Goal: Transaction & Acquisition: Subscribe to service/newsletter

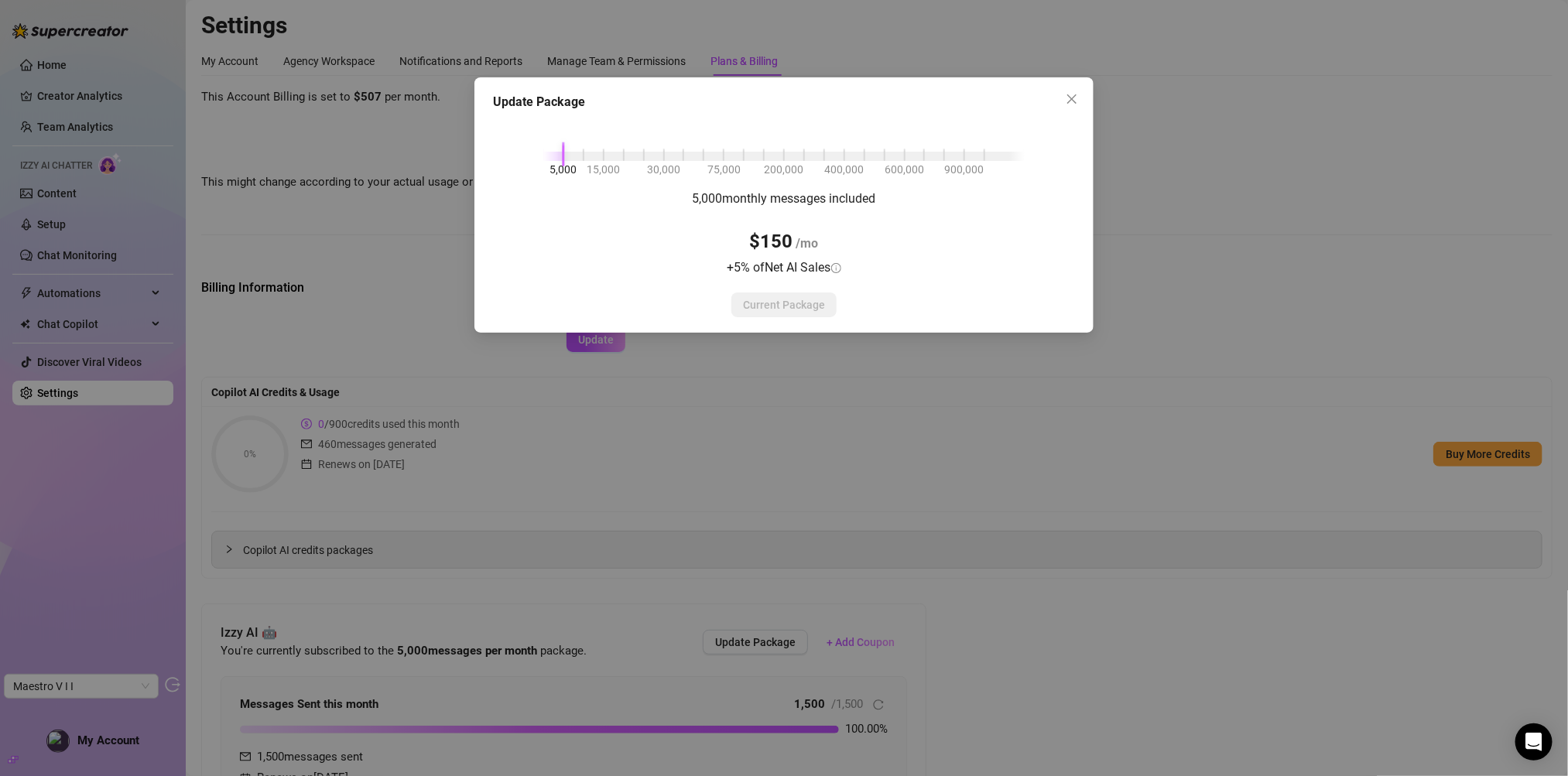
scroll to position [350, 0]
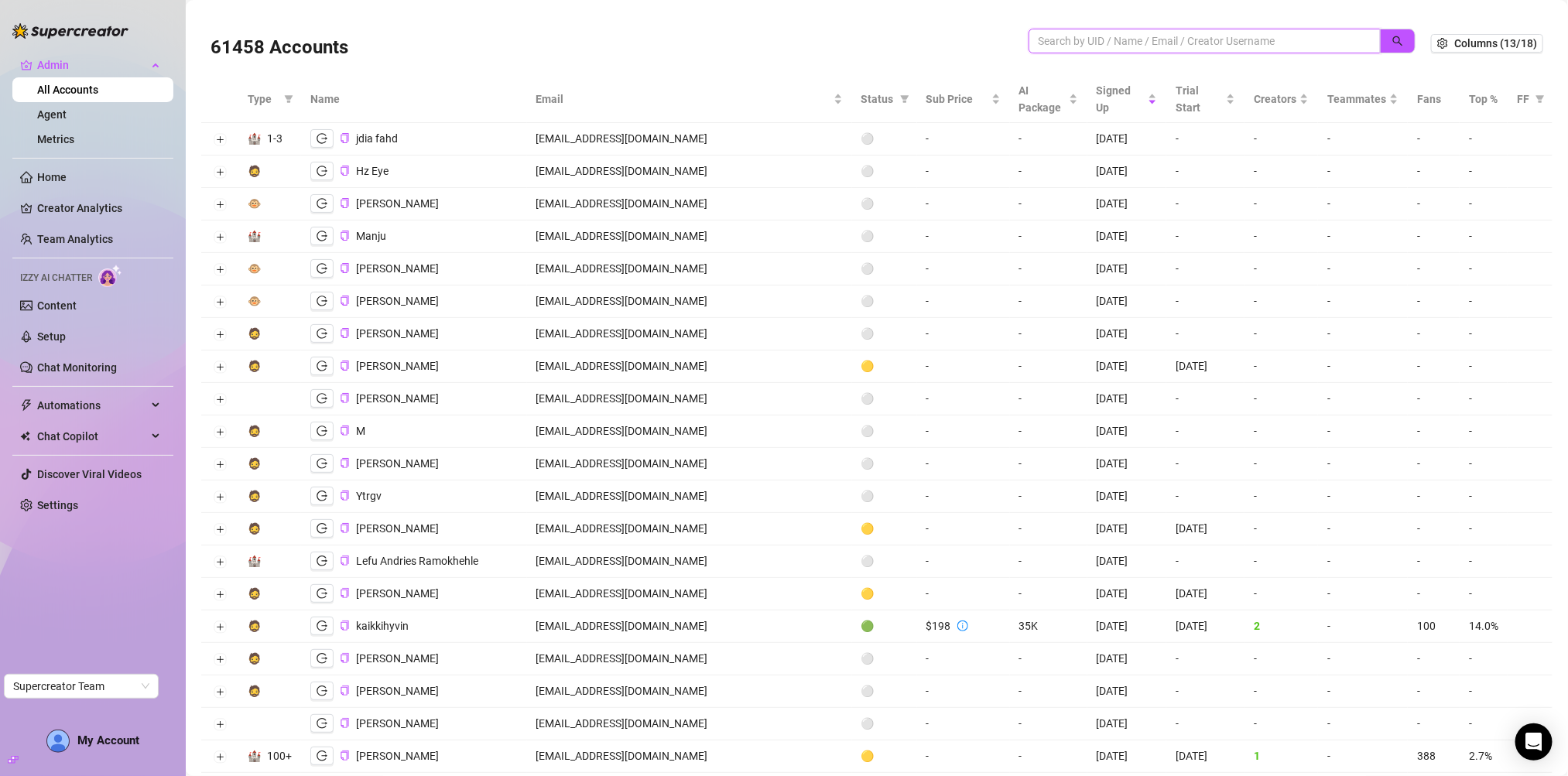
click at [1201, 38] on input "search" at bounding box center [1199, 41] width 321 height 17
paste input "UEgW6mkkb1aV1J5Auc2IkqTIUw33"
type input "UEgW6mkkb1aV1J5Auc2IkqTIUw33"
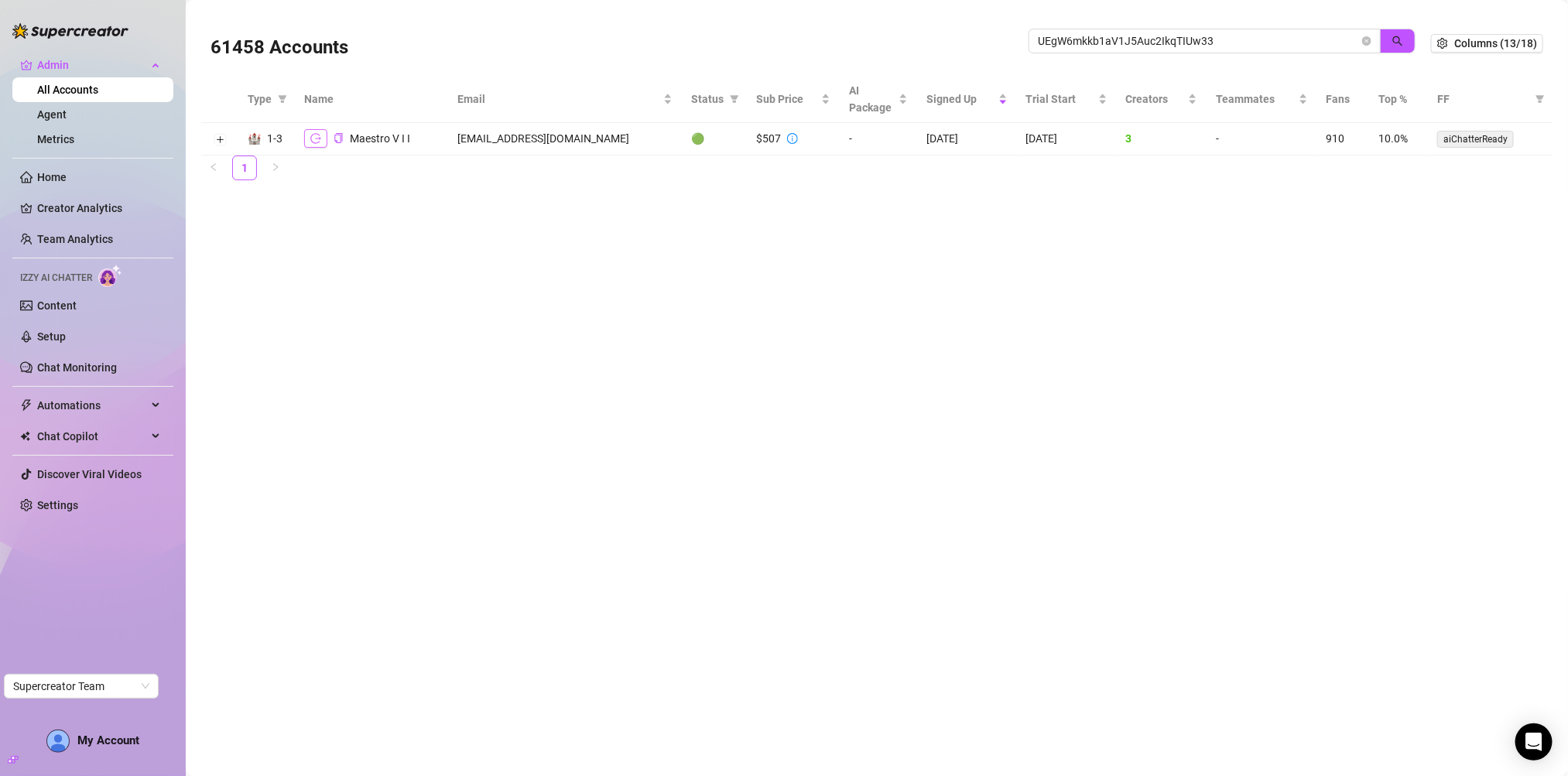
click at [322, 142] on button "button" at bounding box center [316, 139] width 23 height 19
click at [322, 138] on button "button" at bounding box center [316, 139] width 23 height 19
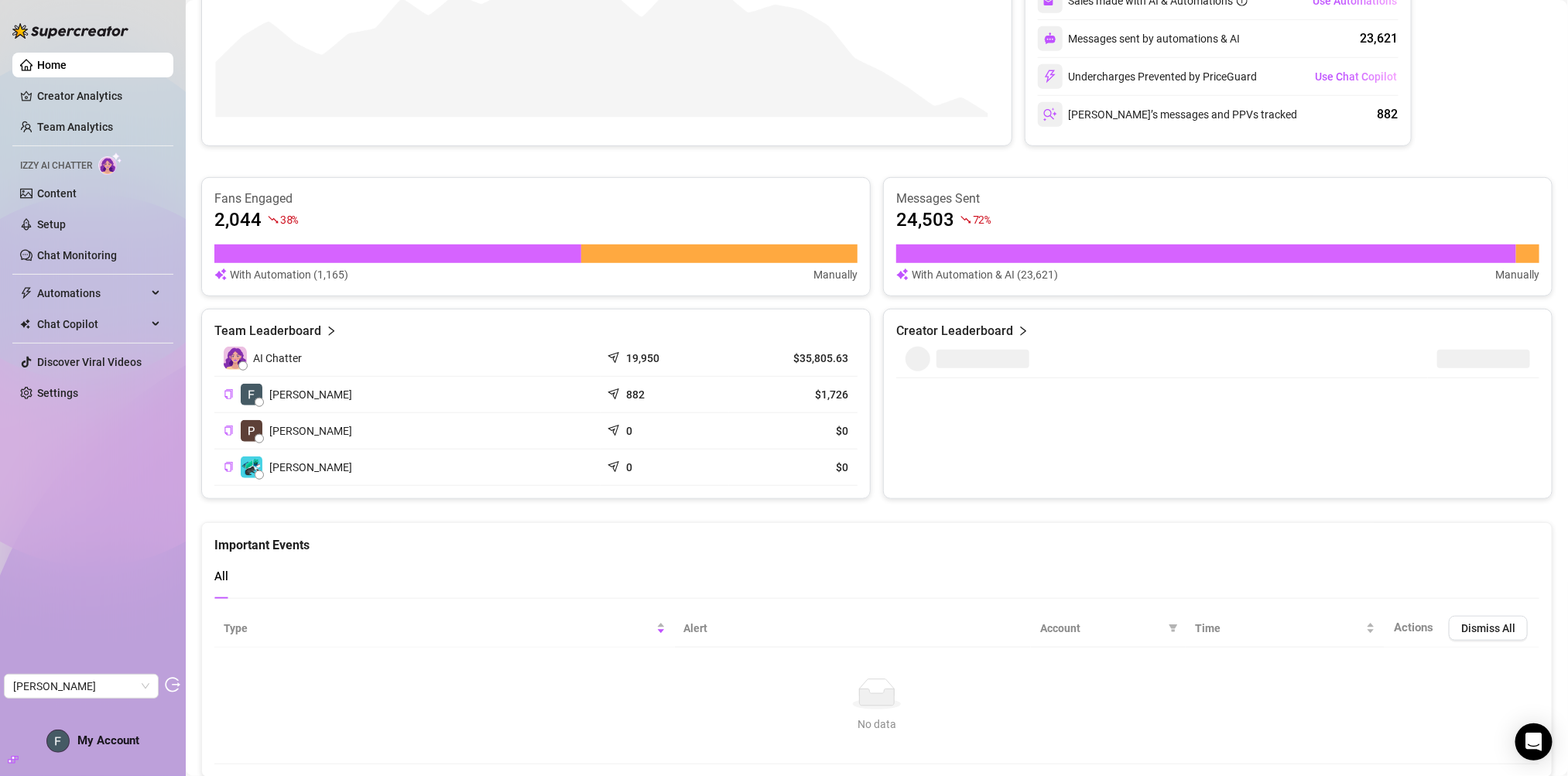
scroll to position [444, 0]
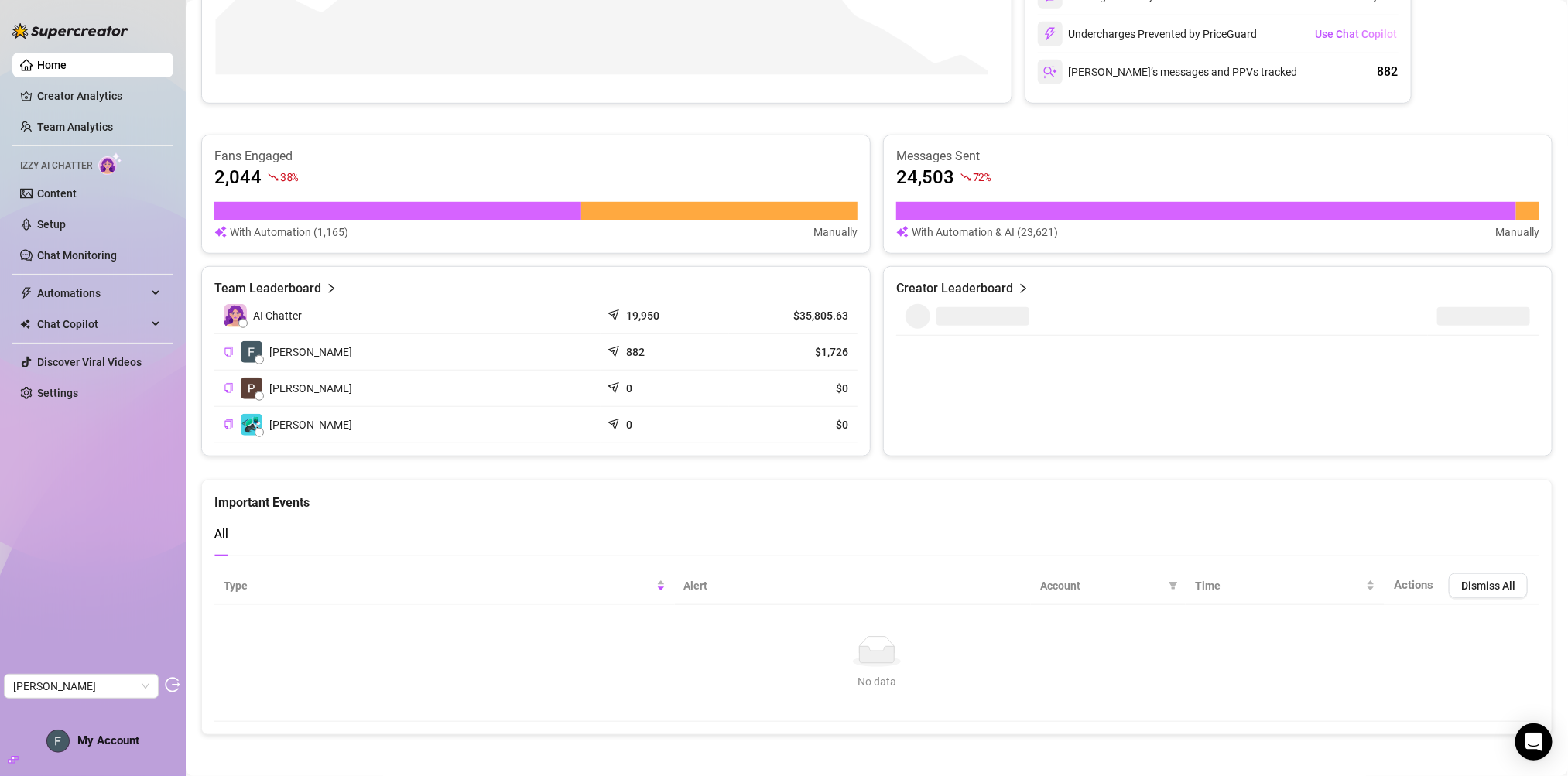
click at [88, 744] on span "My Account" at bounding box center [108, 740] width 62 height 14
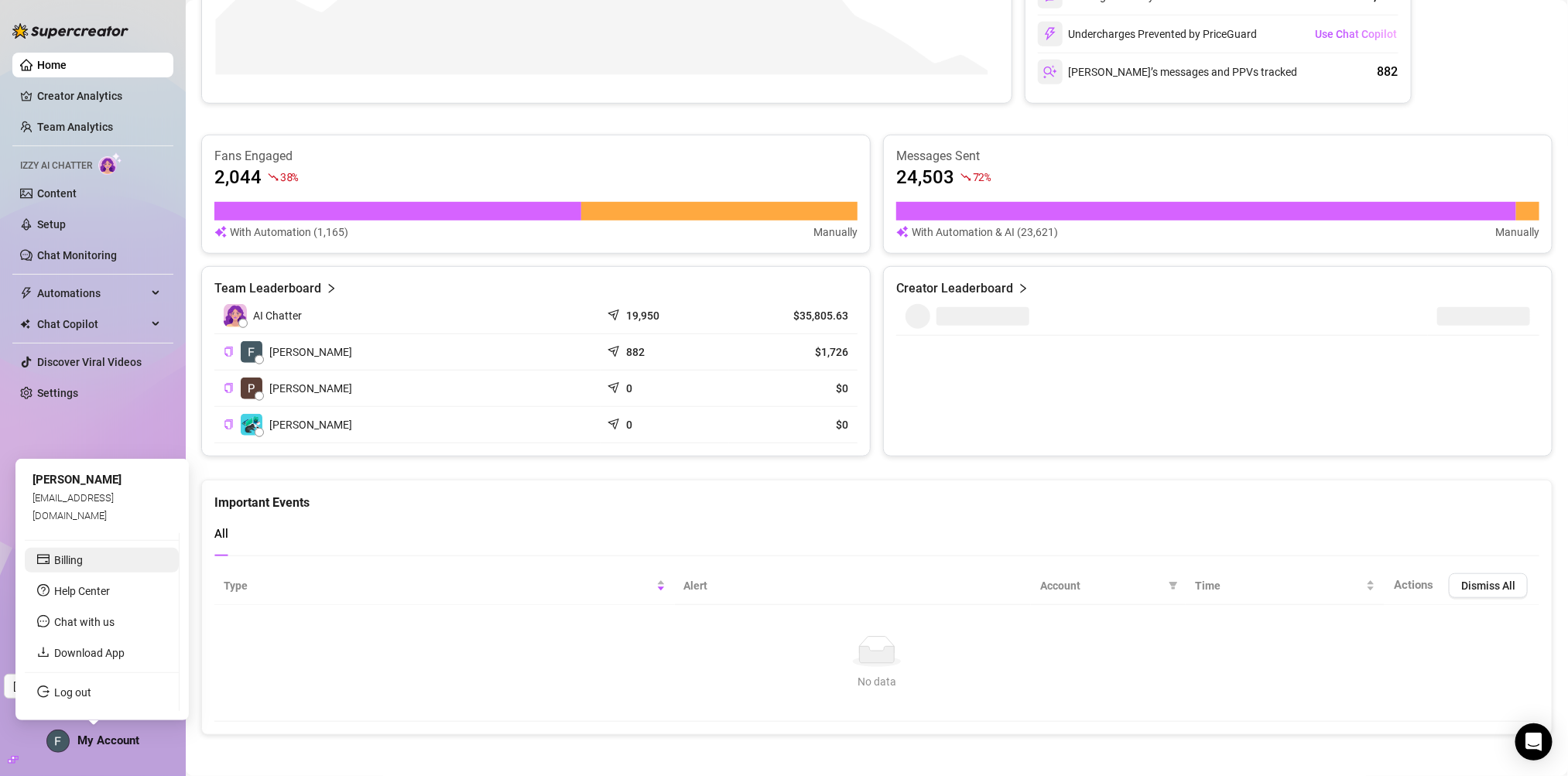
click at [83, 566] on link "Billing" at bounding box center [69, 560] width 28 height 12
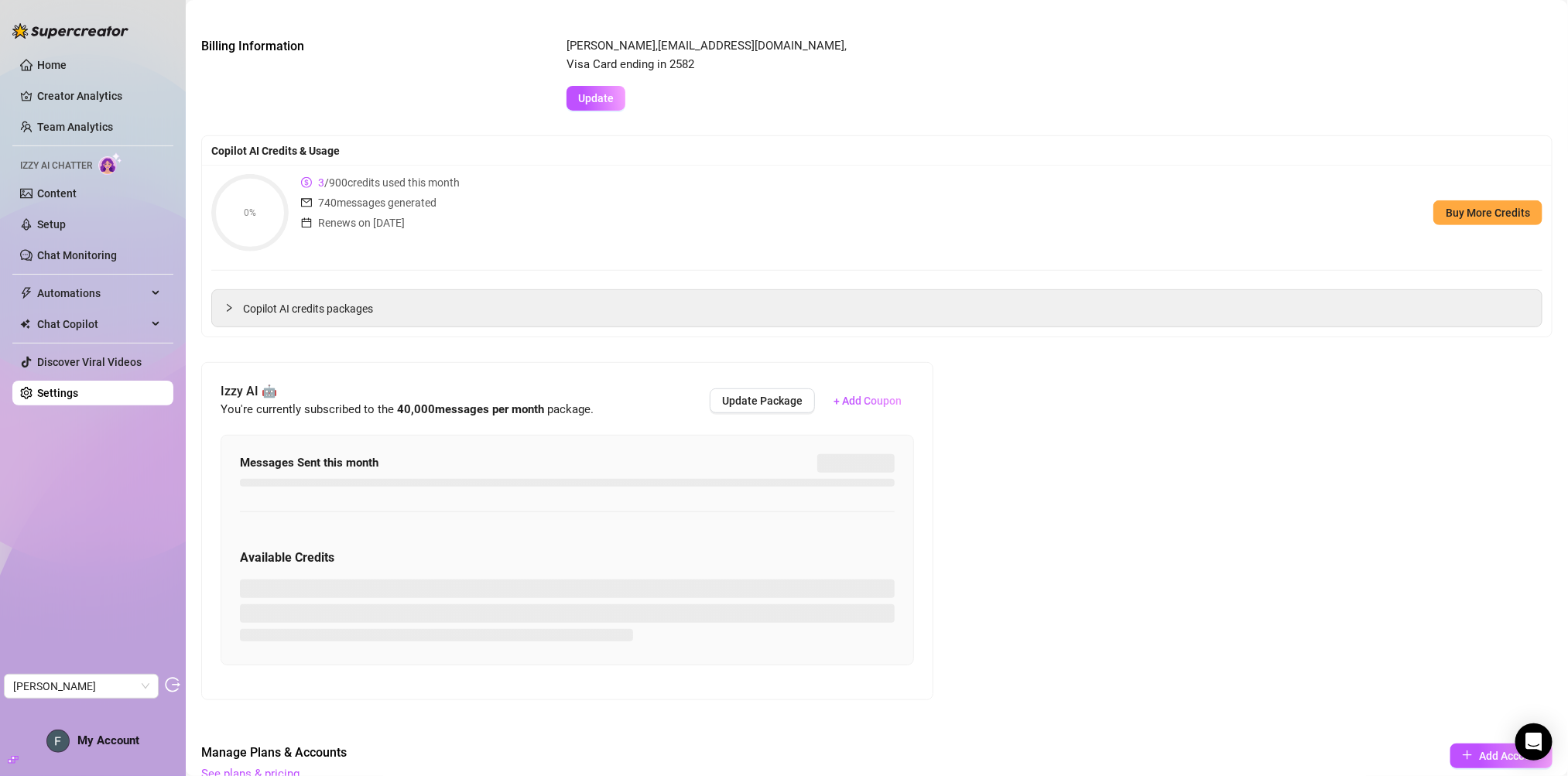
scroll to position [249, 0]
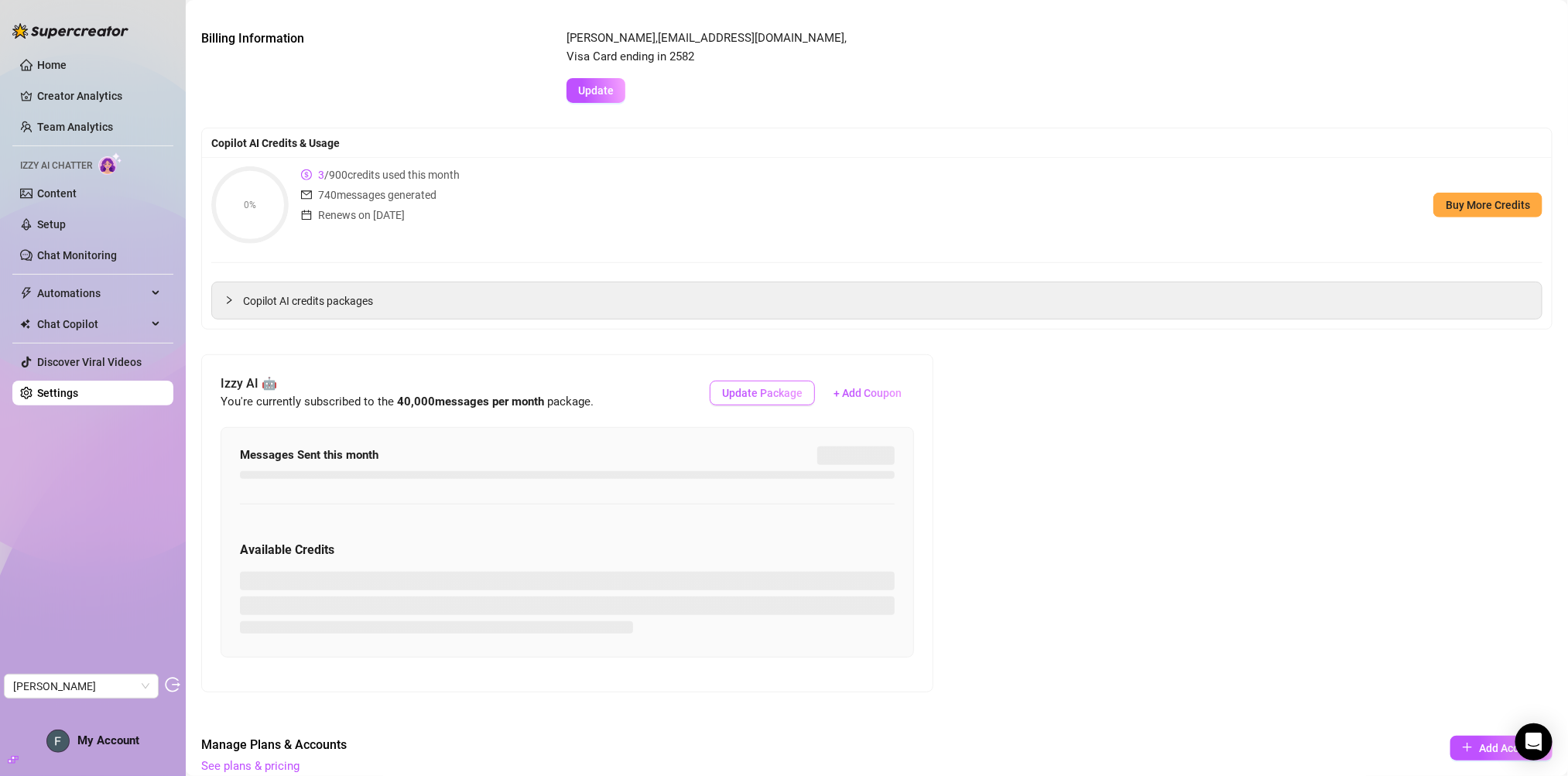
click at [785, 394] on span "Update Package" at bounding box center [763, 393] width 81 height 12
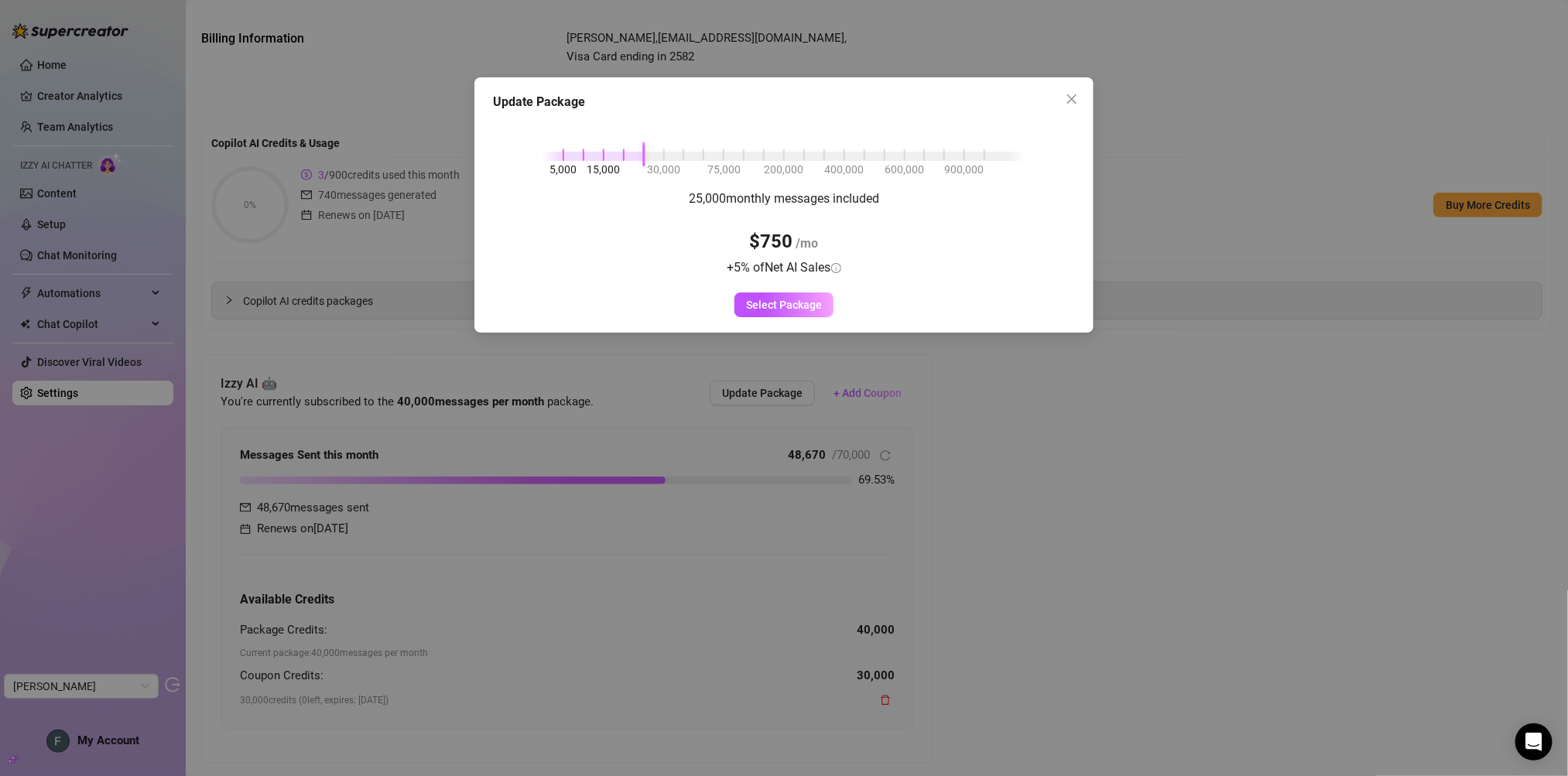
click at [642, 157] on div at bounding box center [593, 156] width 101 height 9
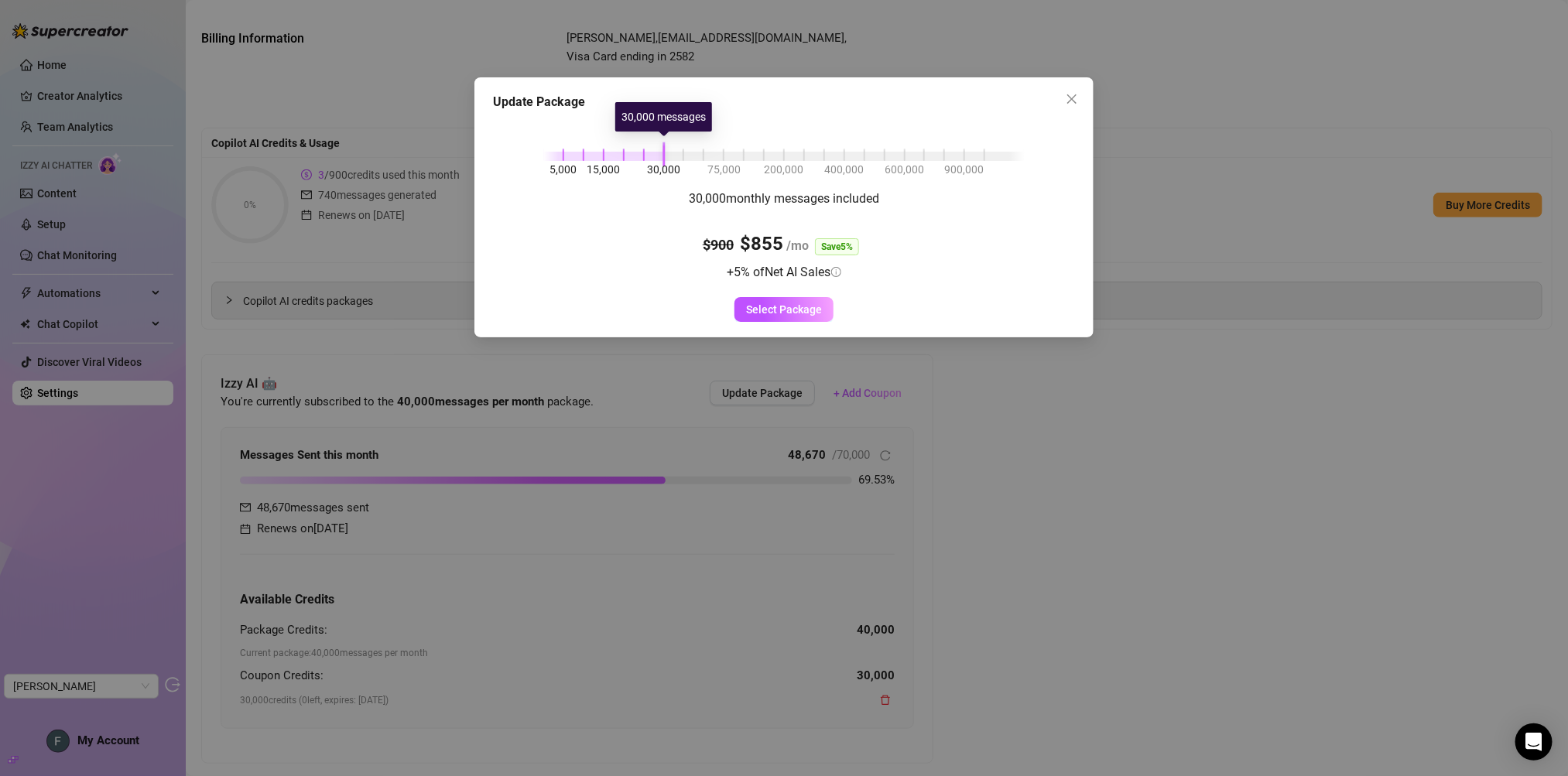
click at [663, 155] on div "5,000 15,000 30,000 75,000 200,000 400,000 600,000 900,000" at bounding box center [784, 153] width 481 height 9
click at [791, 310] on span "Select Package" at bounding box center [784, 309] width 76 height 12
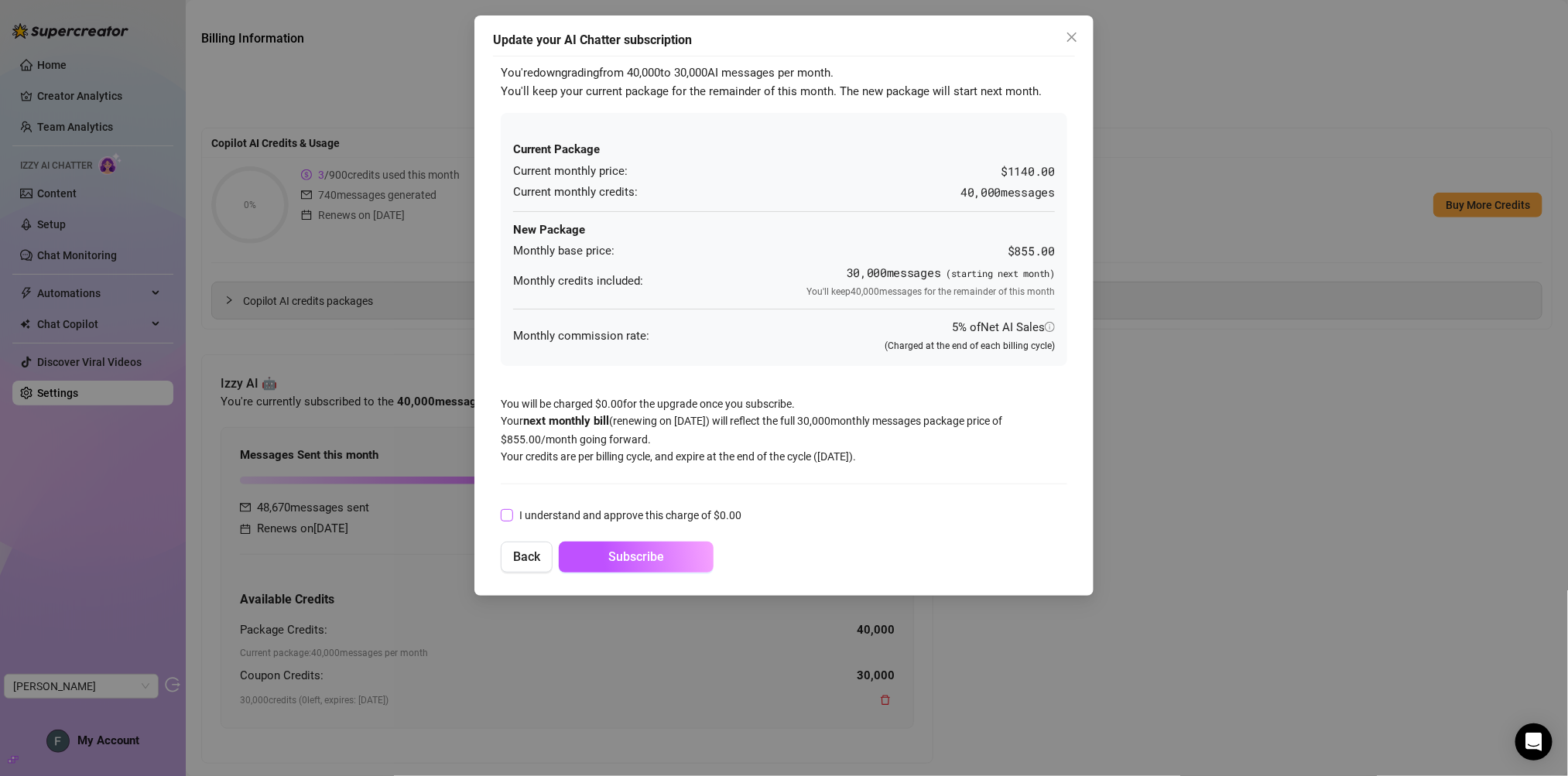
click at [510, 517] on input "I understand and approve this charge of $ 0.00" at bounding box center [506, 515] width 11 height 11
checkbox input "true"
click at [666, 563] on button "Subscribe" at bounding box center [636, 557] width 155 height 31
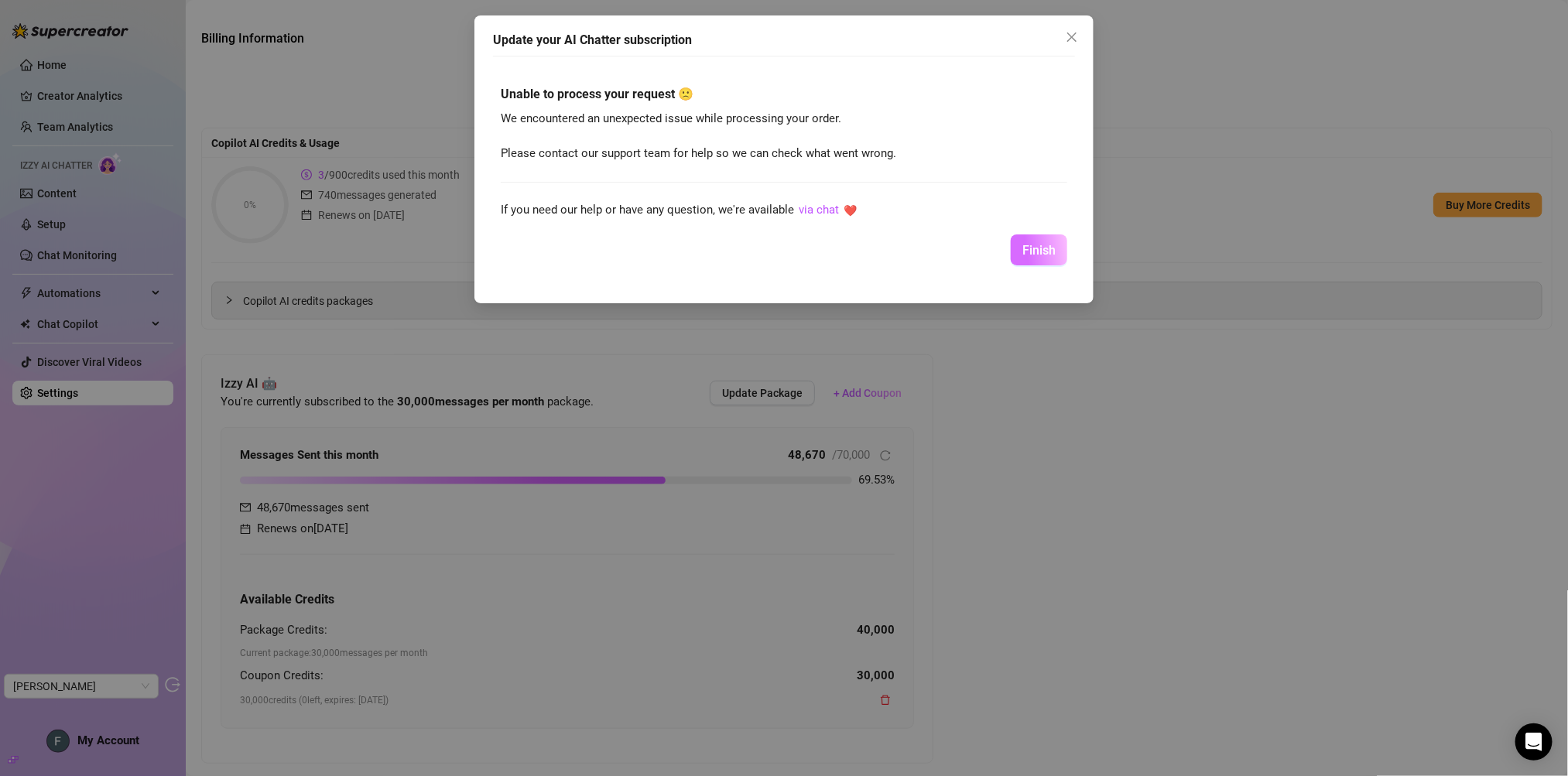
click at [1041, 236] on button "Finish" at bounding box center [1039, 250] width 56 height 31
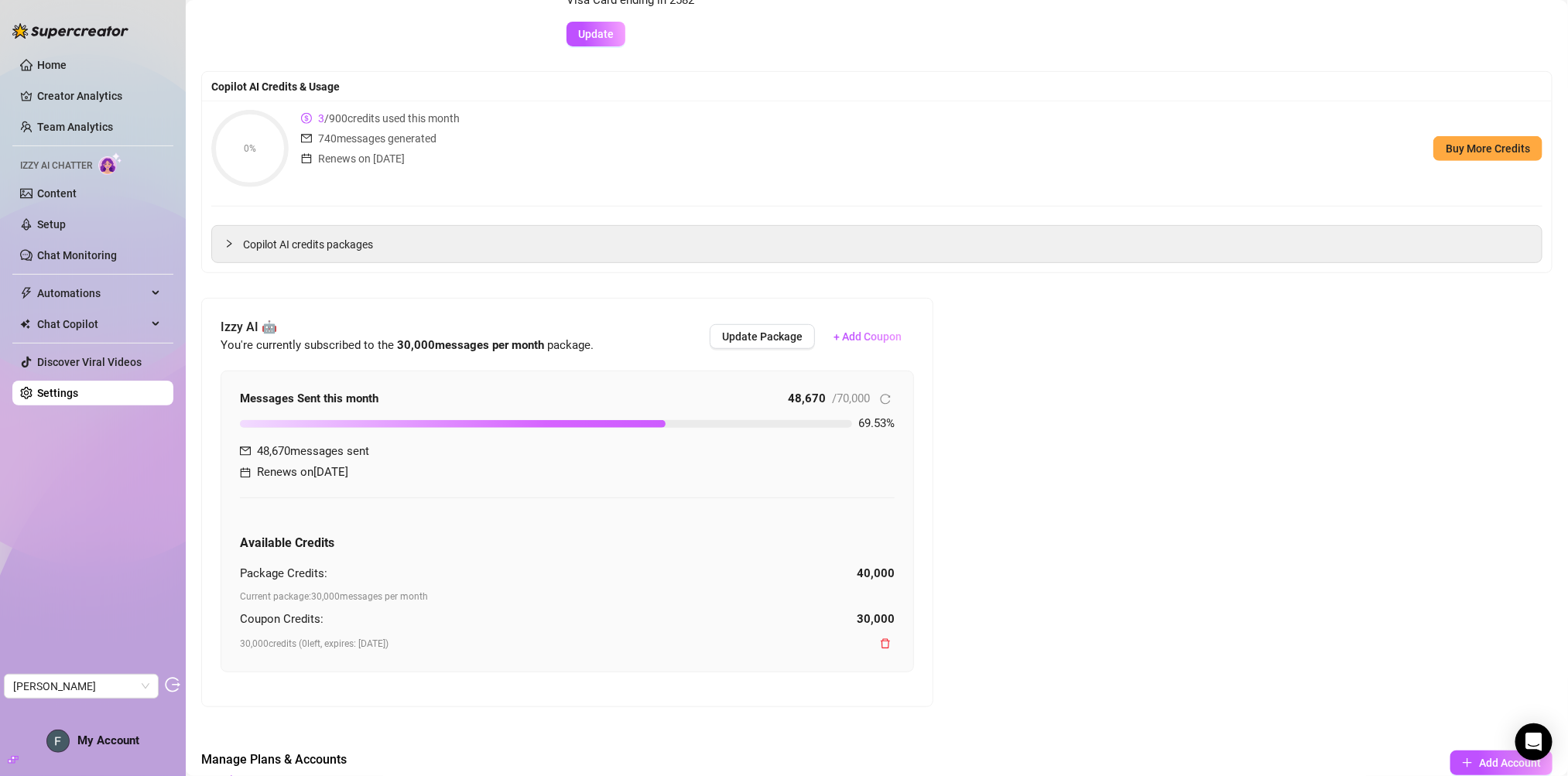
scroll to position [311, 0]
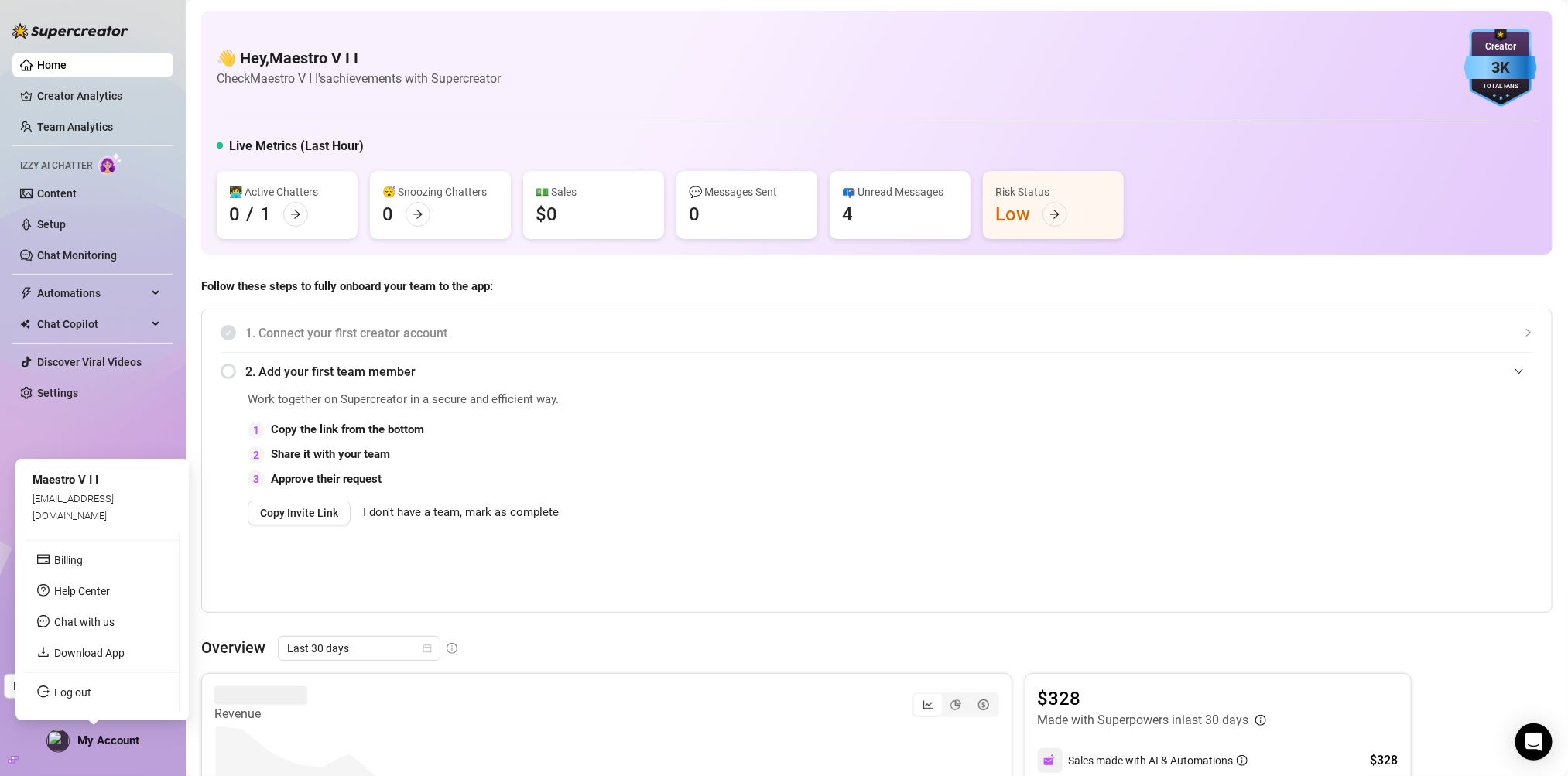
click at [122, 746] on span "My Account" at bounding box center [108, 740] width 62 height 14
click at [98, 538] on ul "Billing Help Center Chat with us Download App Log out" at bounding box center [101, 623] width 155 height 178
click at [83, 554] on link "Billing" at bounding box center [69, 560] width 28 height 12
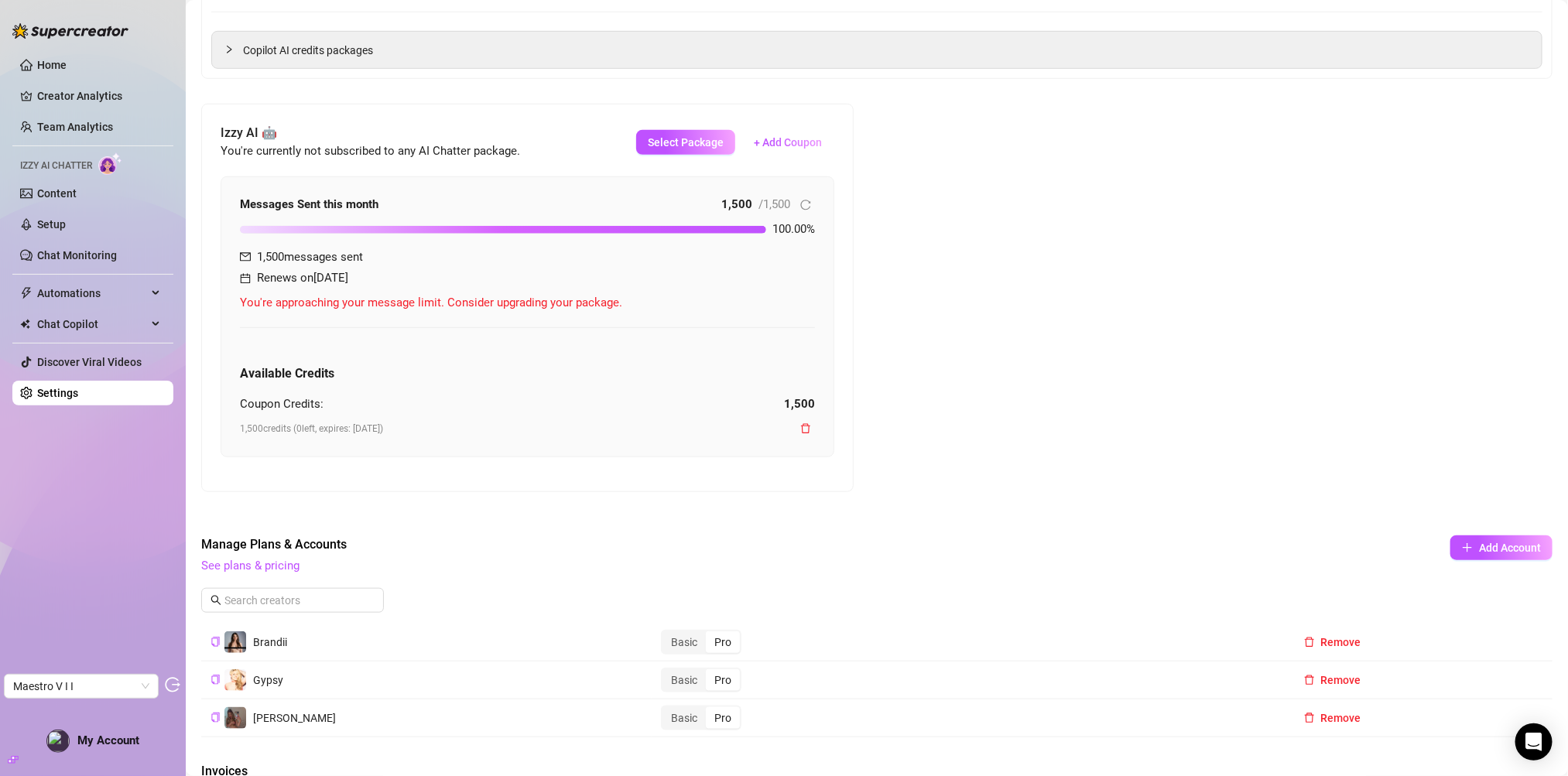
scroll to position [494, 0]
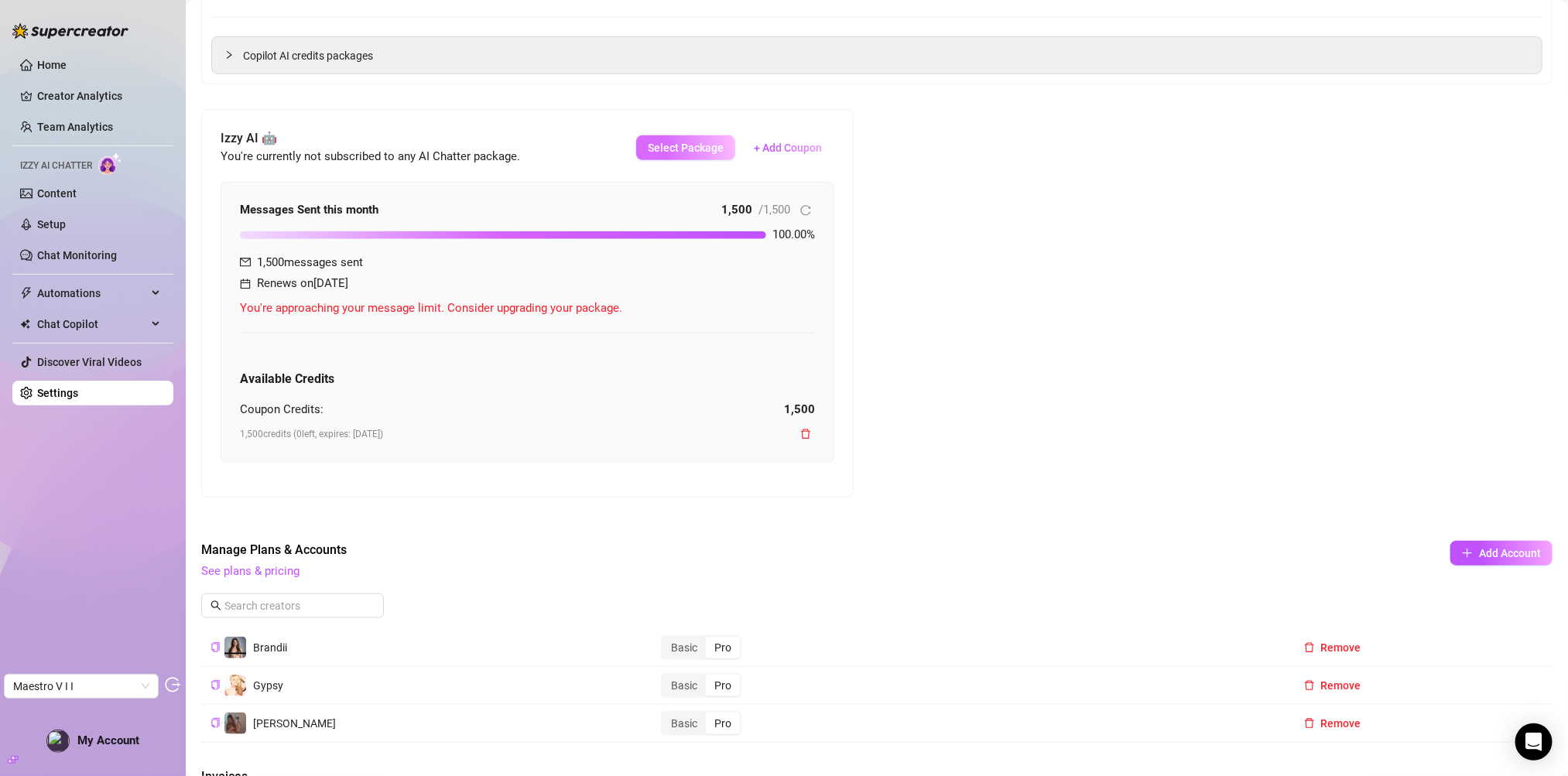
click at [680, 153] on button "Select Package" at bounding box center [685, 147] width 99 height 24
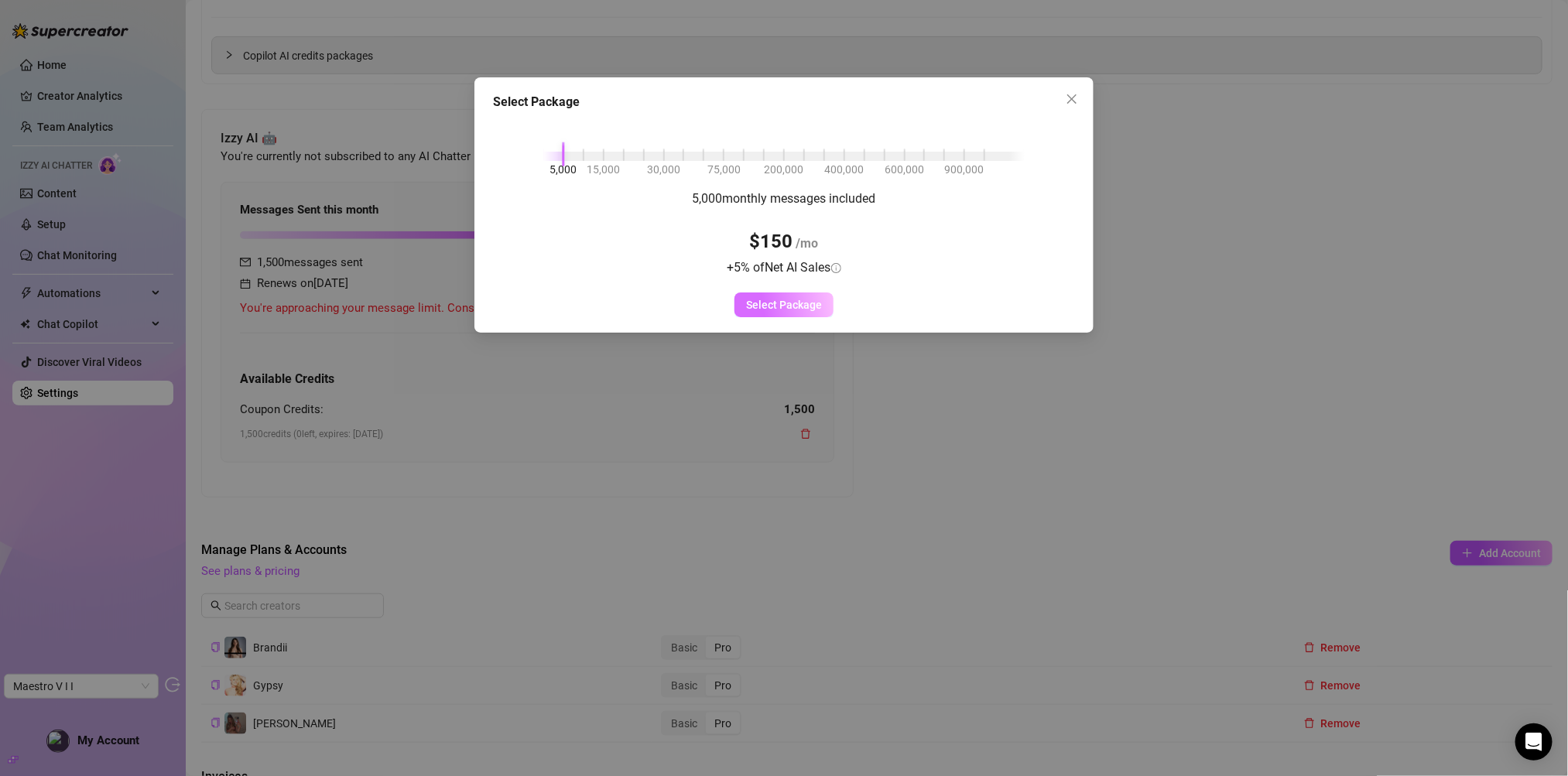
click at [768, 310] on span "Select Package" at bounding box center [784, 304] width 76 height 12
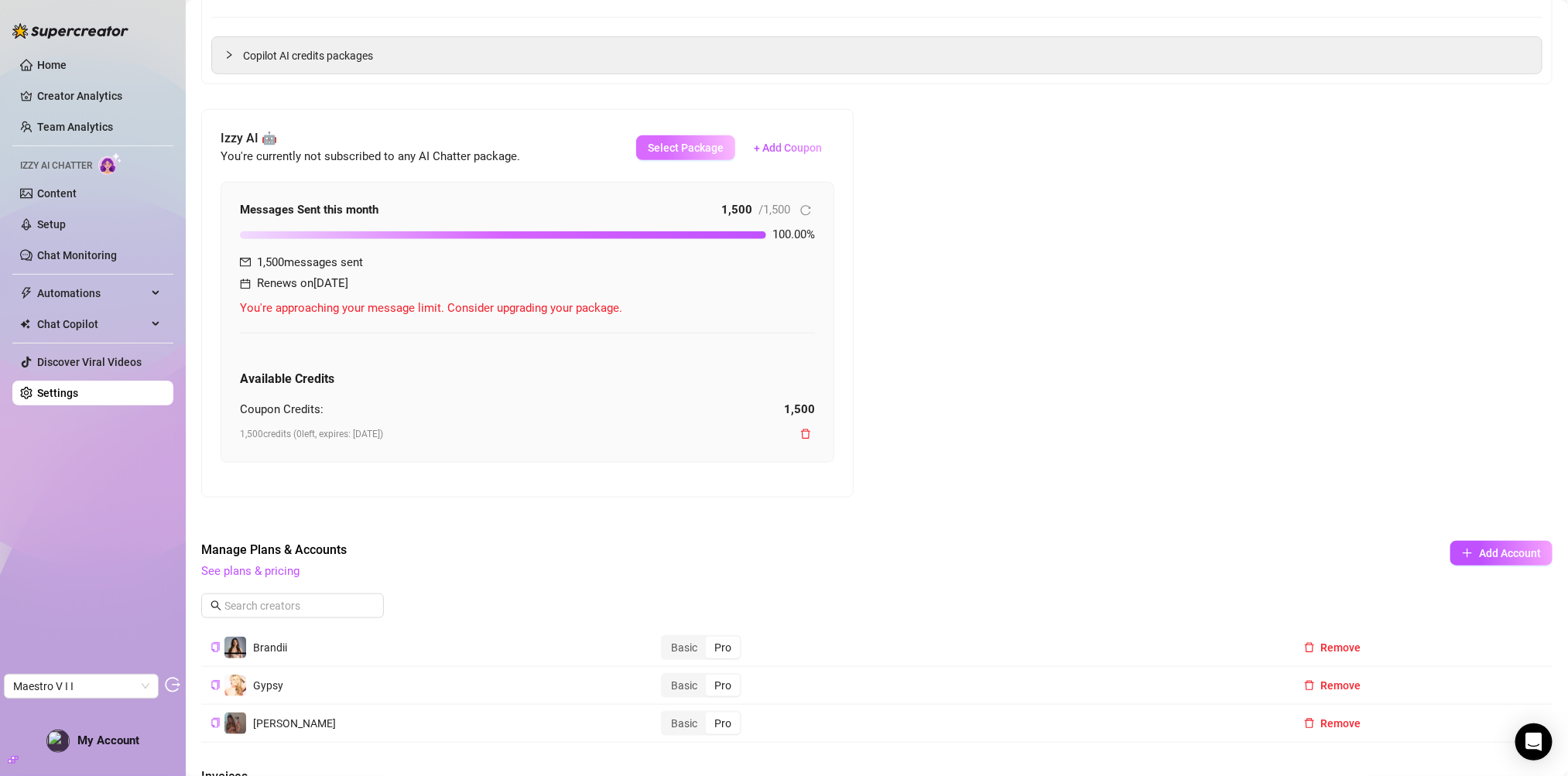
click at [687, 151] on span "Select Package" at bounding box center [686, 147] width 76 height 12
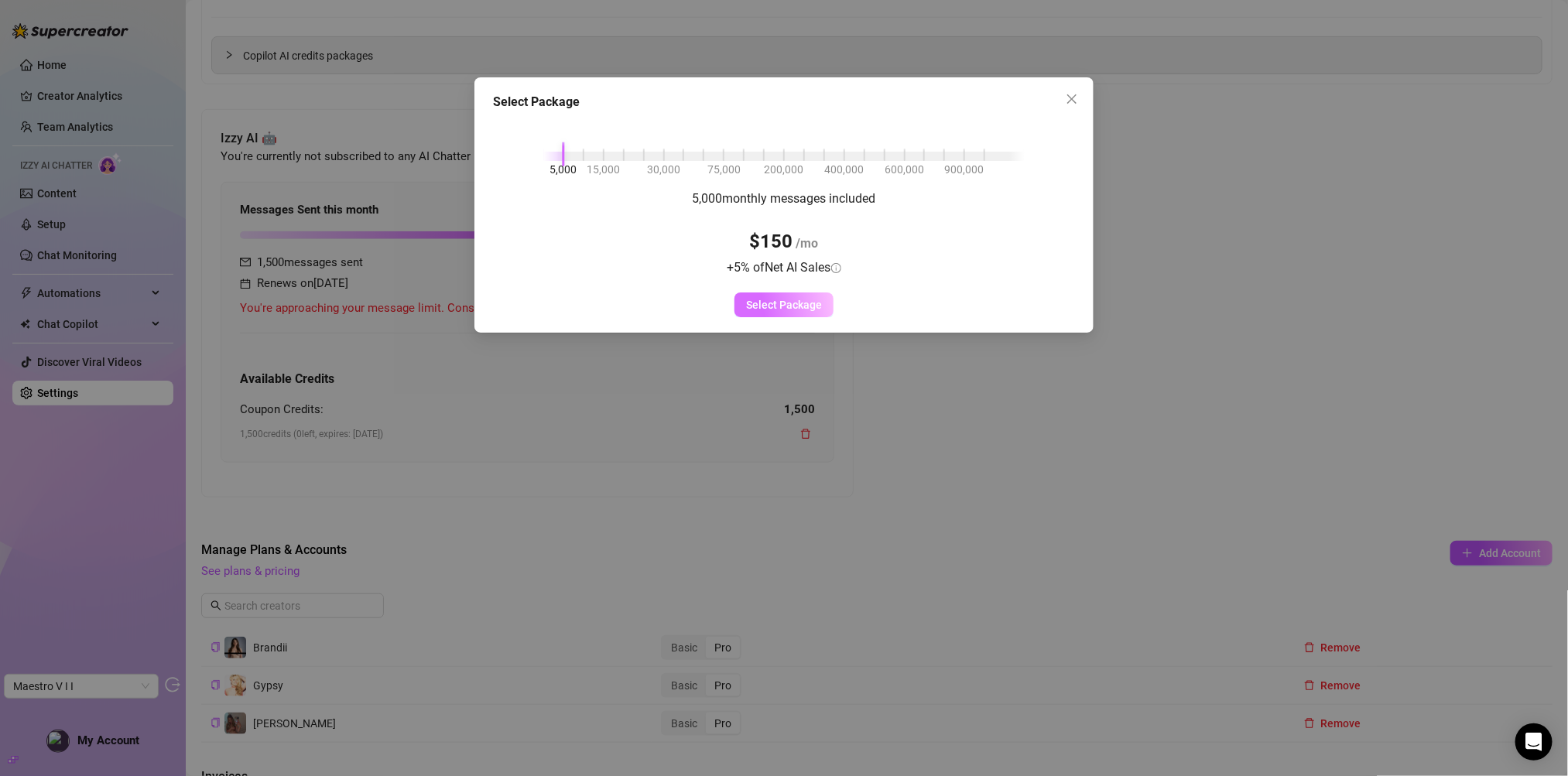
click at [749, 299] on span "Select Package" at bounding box center [784, 304] width 76 height 12
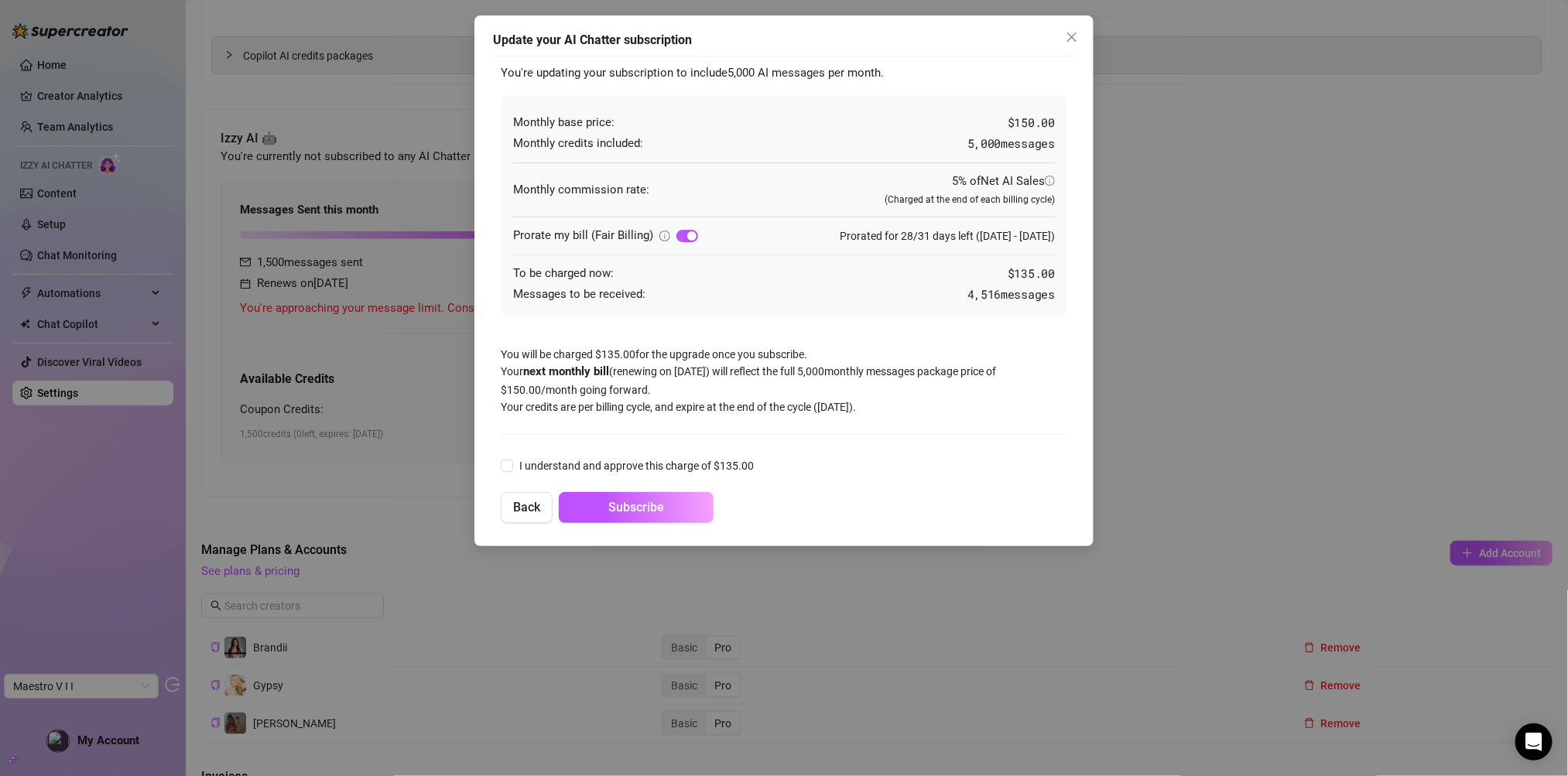
click at [709, 456] on div "I understand and approve this charge of $ 135.00" at bounding box center [784, 466] width 567 height 24
click at [706, 463] on span "I understand and approve this charge of $ 135.00" at bounding box center [636, 466] width 247 height 17
click at [512, 463] on input "I understand and approve this charge of $ 135.00" at bounding box center [506, 465] width 11 height 11
checkbox input "true"
click at [640, 508] on span "Subscribe" at bounding box center [636, 507] width 55 height 15
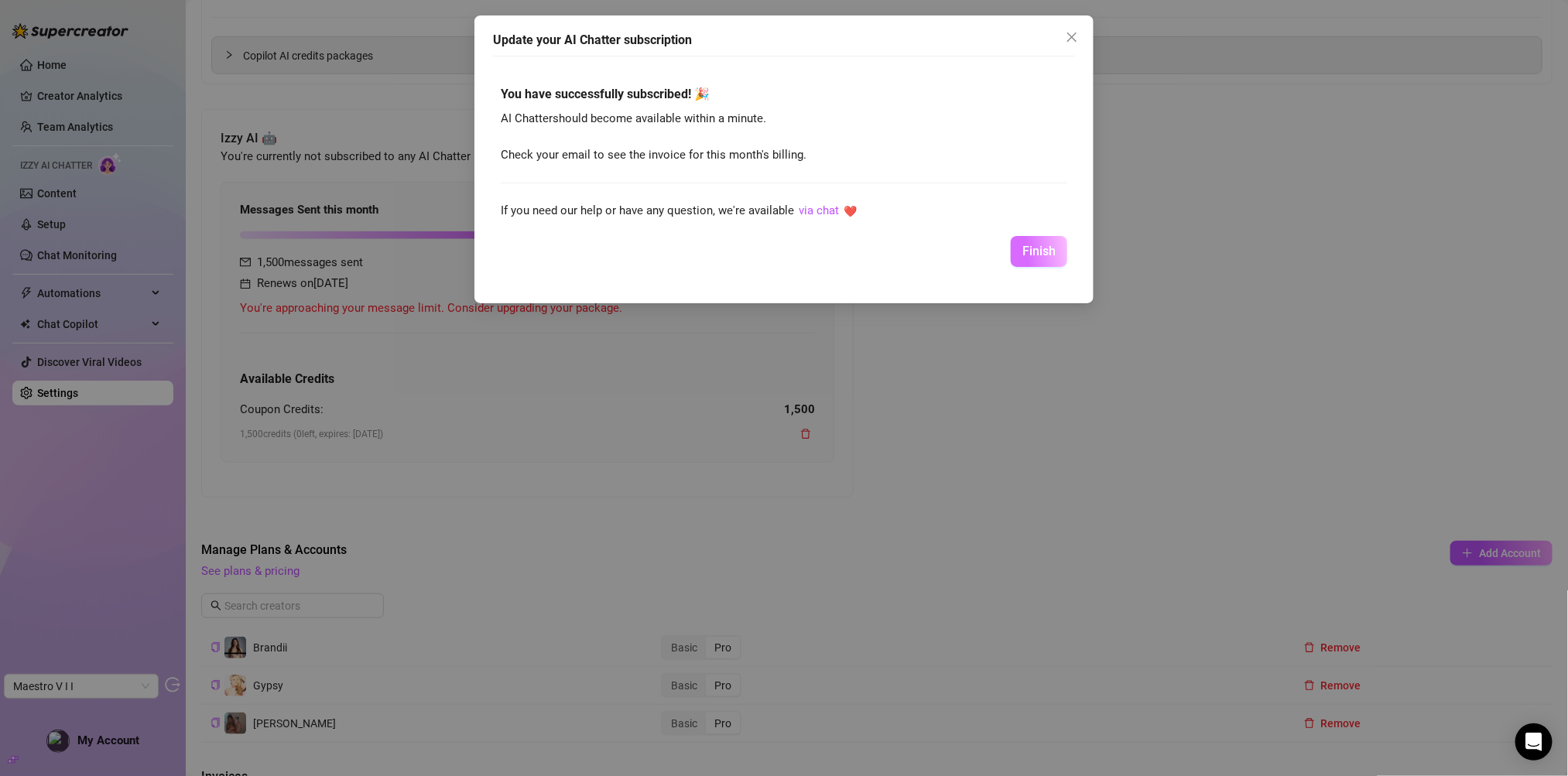
click at [1024, 240] on button "Finish" at bounding box center [1039, 251] width 56 height 31
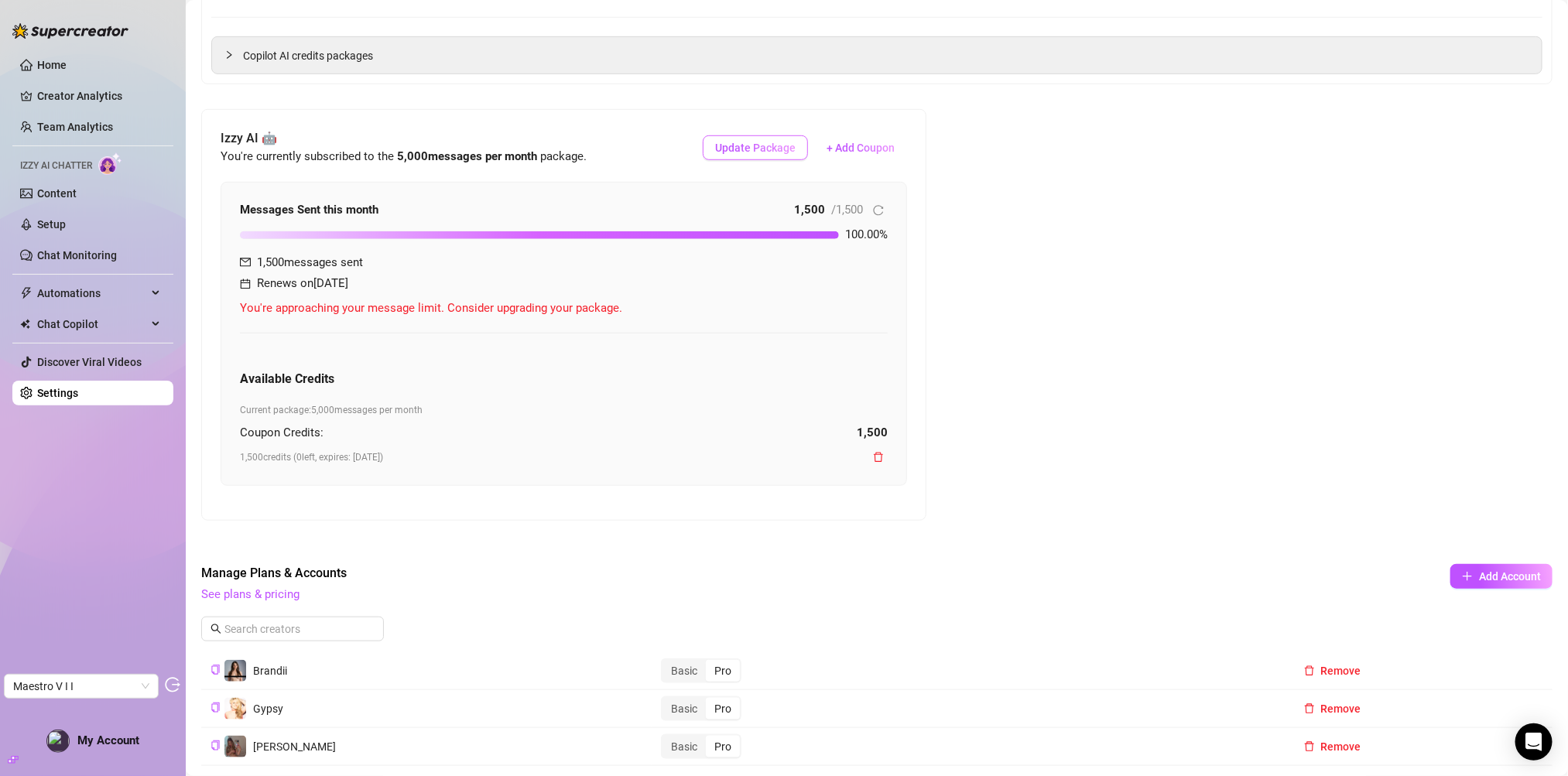
click at [768, 158] on button "Update Package" at bounding box center [755, 147] width 105 height 24
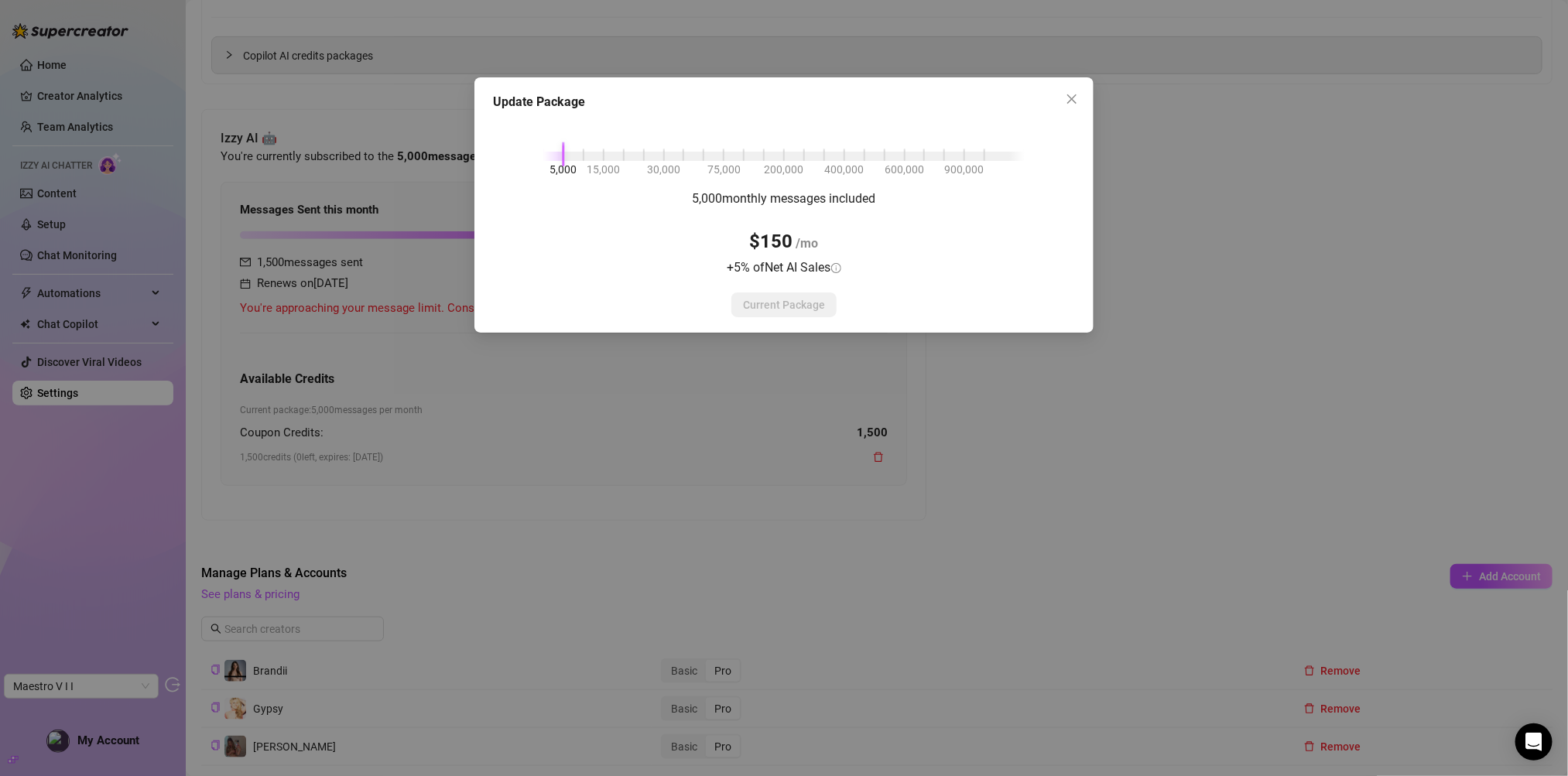
click at [698, 417] on div "Update Package 5,000 15,000 30,000 75,000 200,000 400,000 600,000 900,000 5,000…" at bounding box center [784, 388] width 1568 height 776
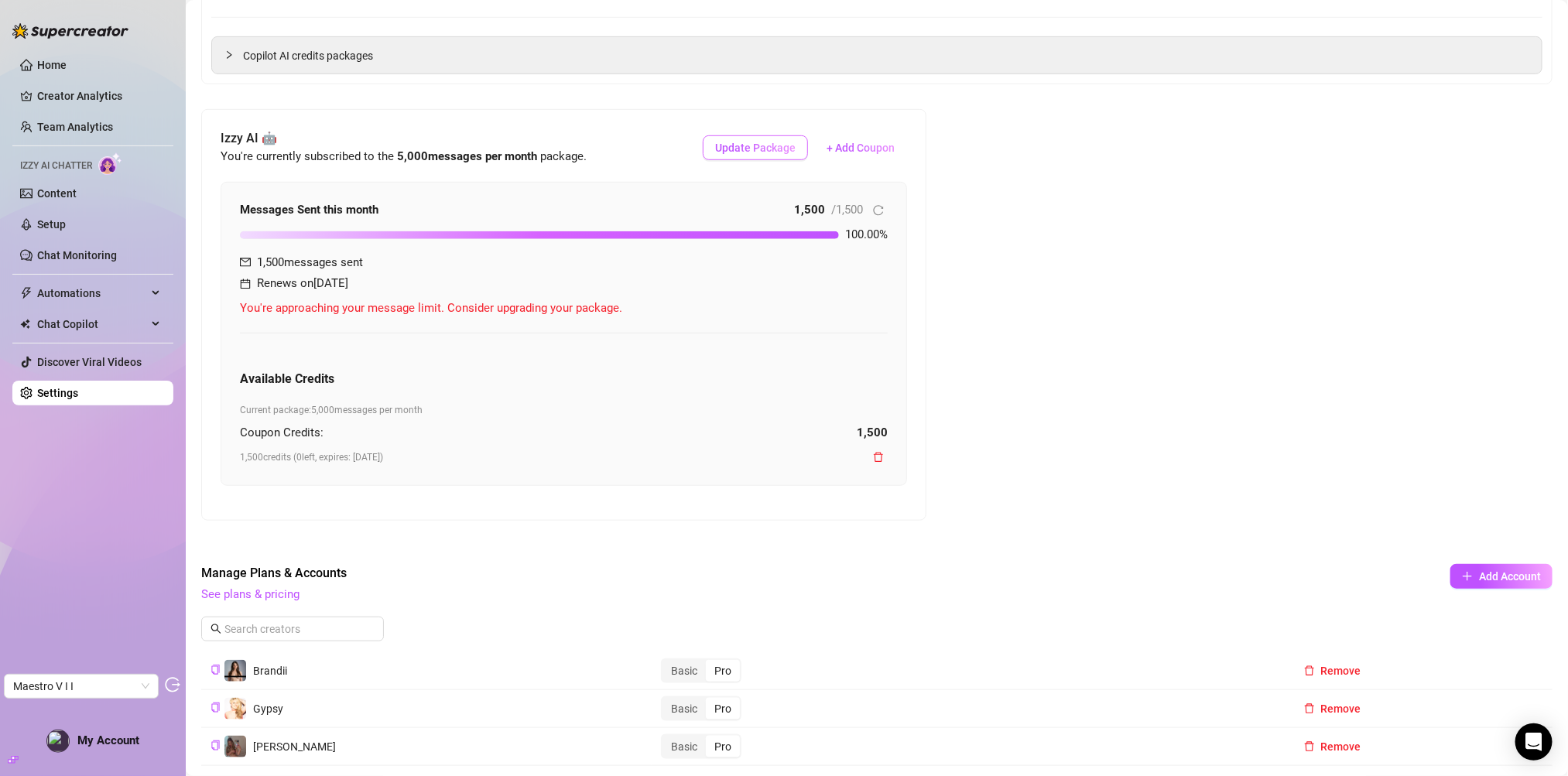
click at [777, 147] on span "Update Package" at bounding box center [755, 147] width 81 height 12
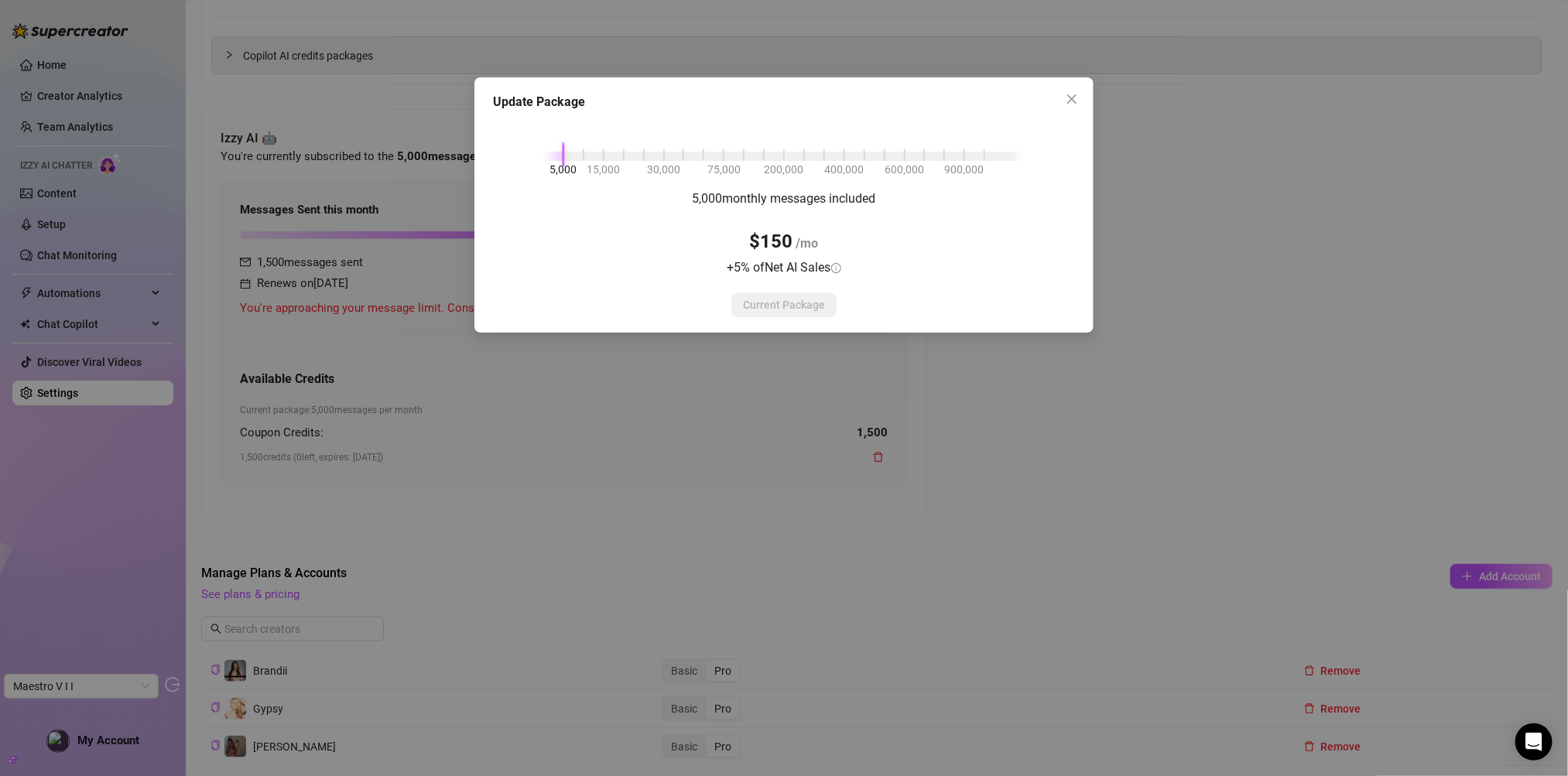
click at [580, 162] on div "5,000 15,000 30,000 75,000 200,000 400,000 600,000 900,000 5,000 monthly messag…" at bounding box center [784, 217] width 582 height 200
click at [582, 156] on div "5,000 15,000 30,000 75,000 200,000 400,000 600,000 900,000" at bounding box center [784, 153] width 481 height 9
click at [569, 152] on div "5,000 15,000 30,000 75,000 200,000 400,000 600,000 900,000" at bounding box center [784, 153] width 481 height 9
click at [856, 299] on div "5,000 monthly messages included $150 /mo + 5 % of Net AI Sales Current Package" at bounding box center [784, 253] width 582 height 129
click at [1061, 98] on span "Close" at bounding box center [1072, 99] width 24 height 12
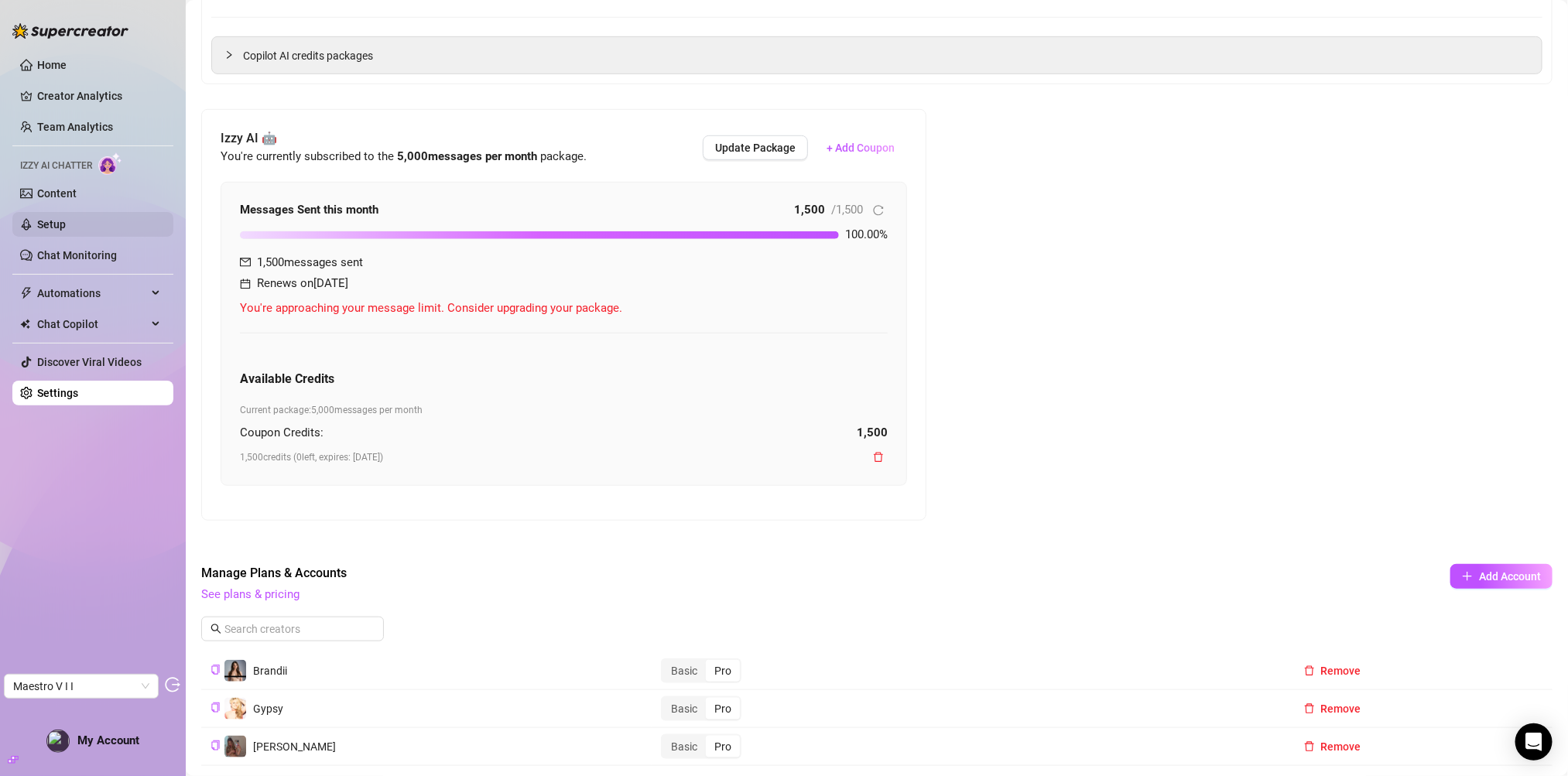
click at [66, 218] on link "Setup" at bounding box center [52, 224] width 28 height 12
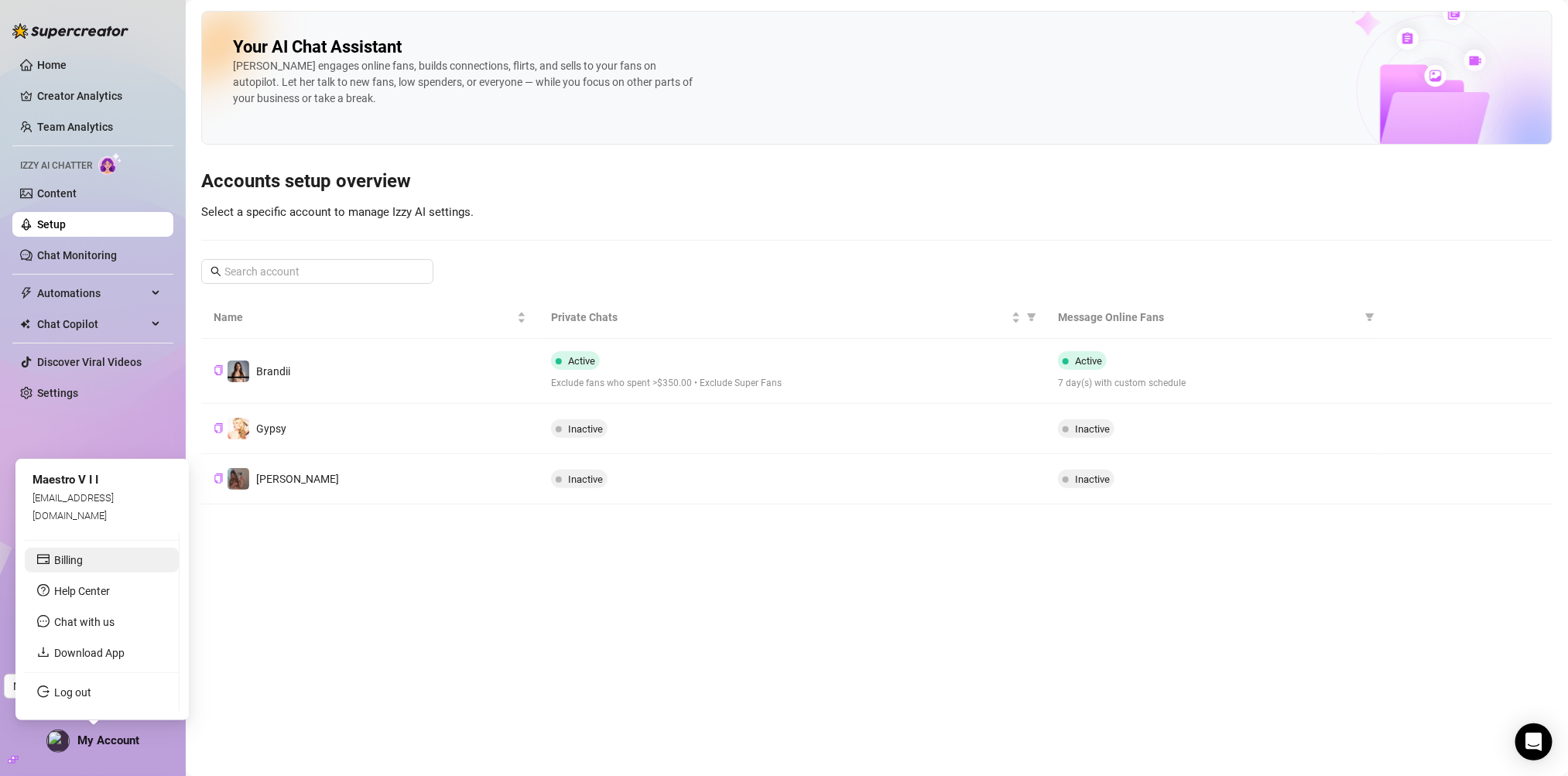
click at [83, 565] on link "Billing" at bounding box center [69, 560] width 28 height 12
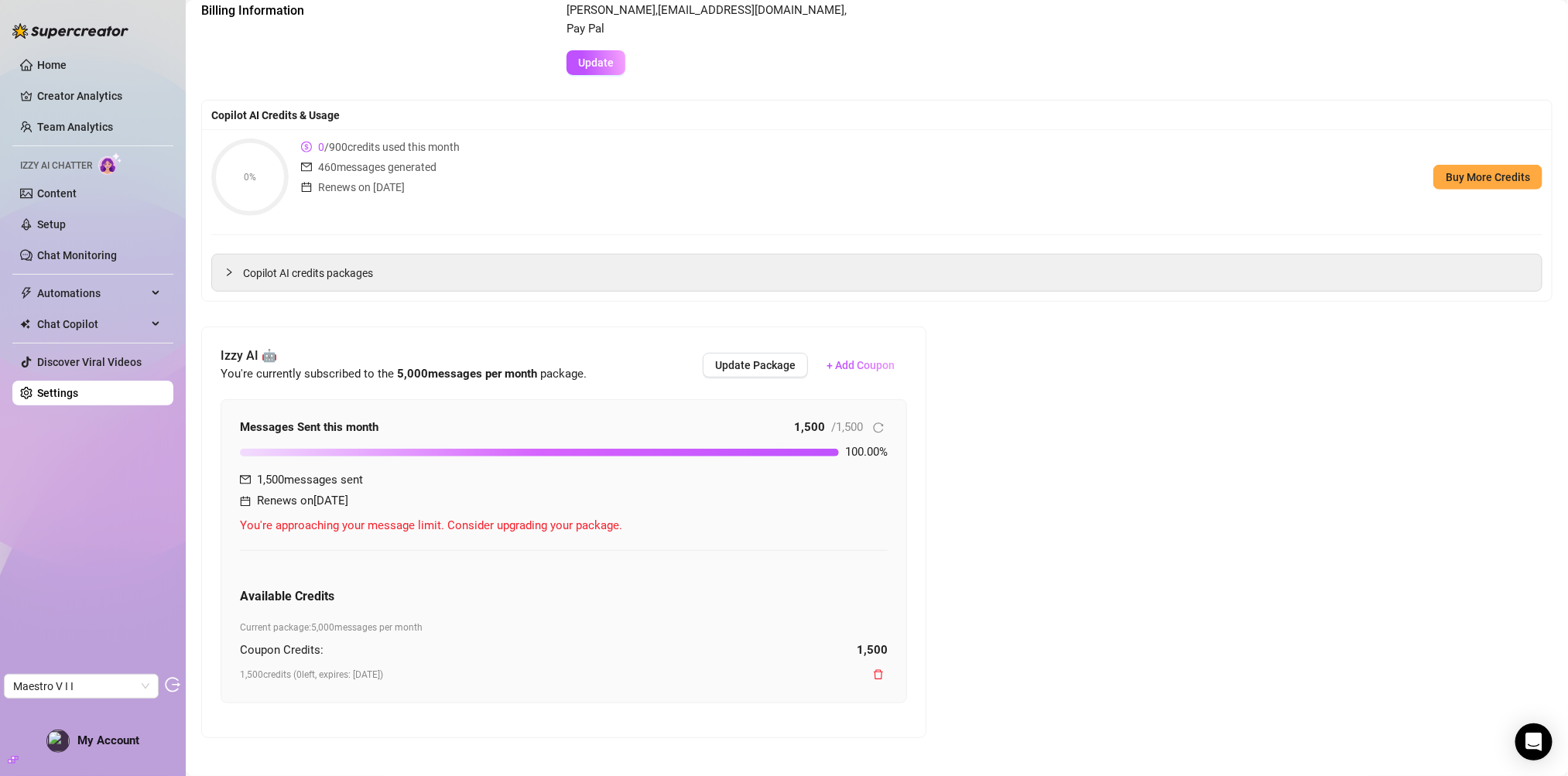
scroll to position [279, 0]
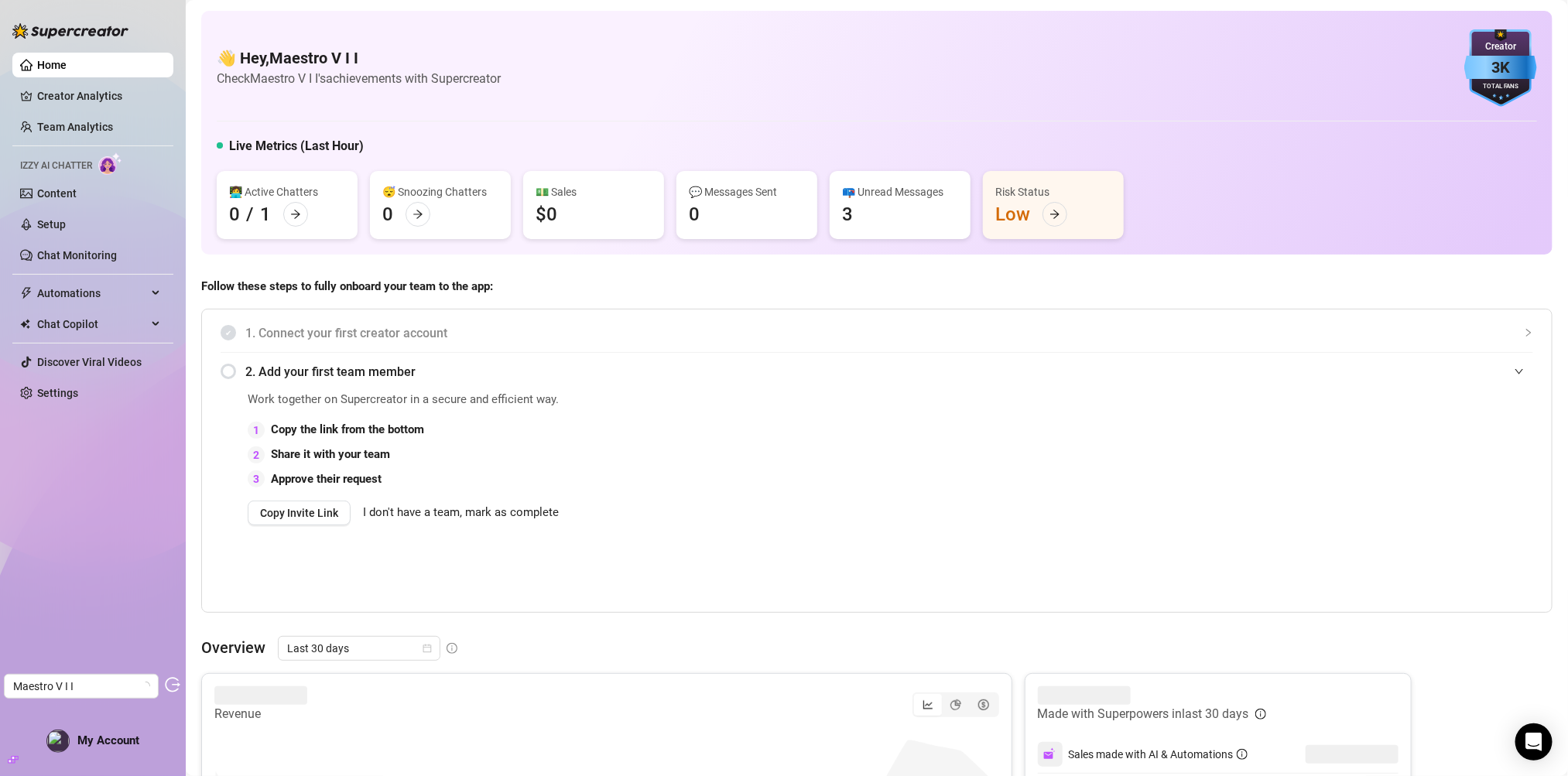
click at [106, 756] on div "Home Creator Analytics Team Analytics Izzy AI Chatter Content Setup Chat Monito…" at bounding box center [92, 381] width 161 height 763
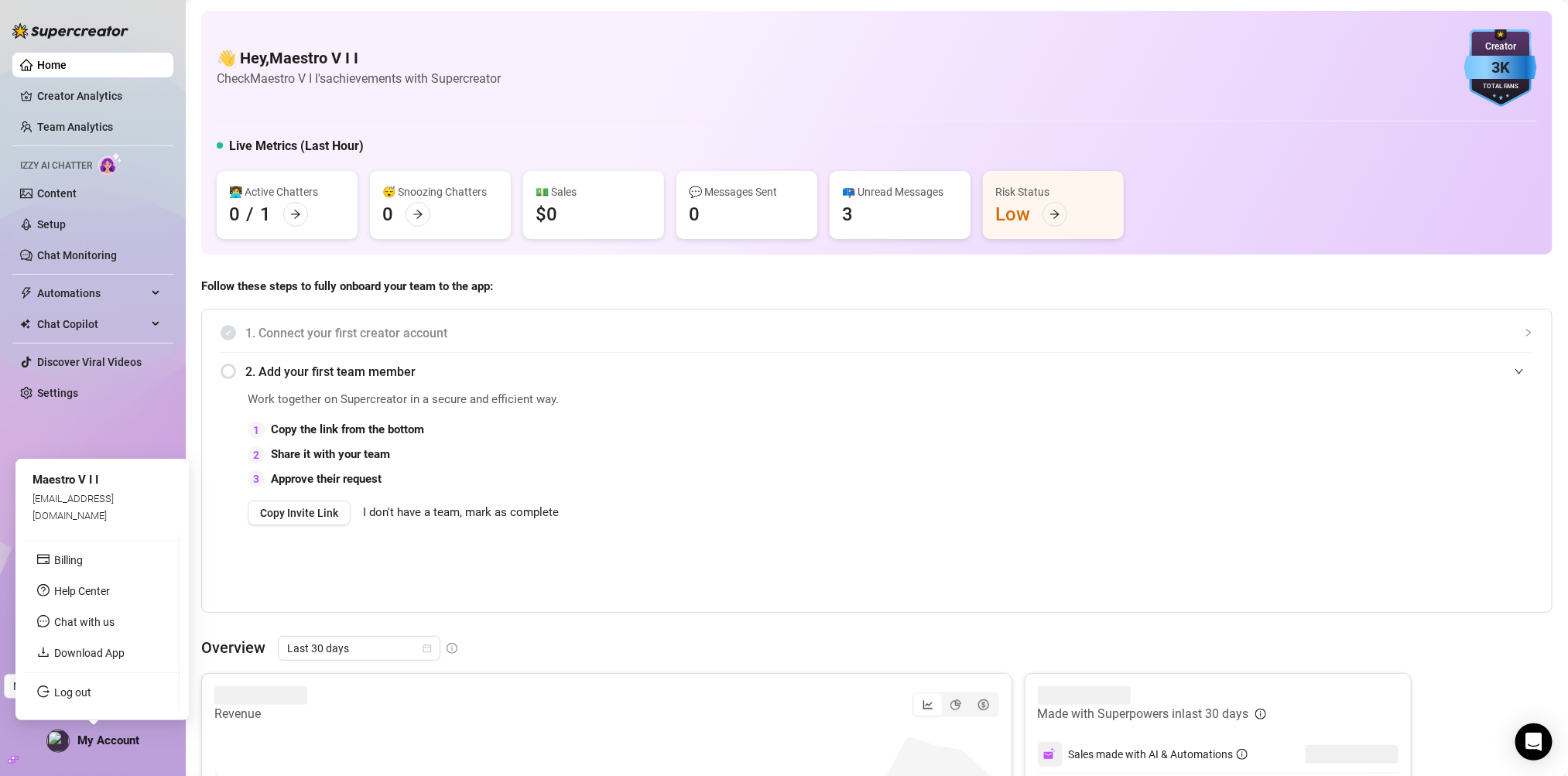
click at [108, 737] on span "My Account" at bounding box center [108, 740] width 62 height 14
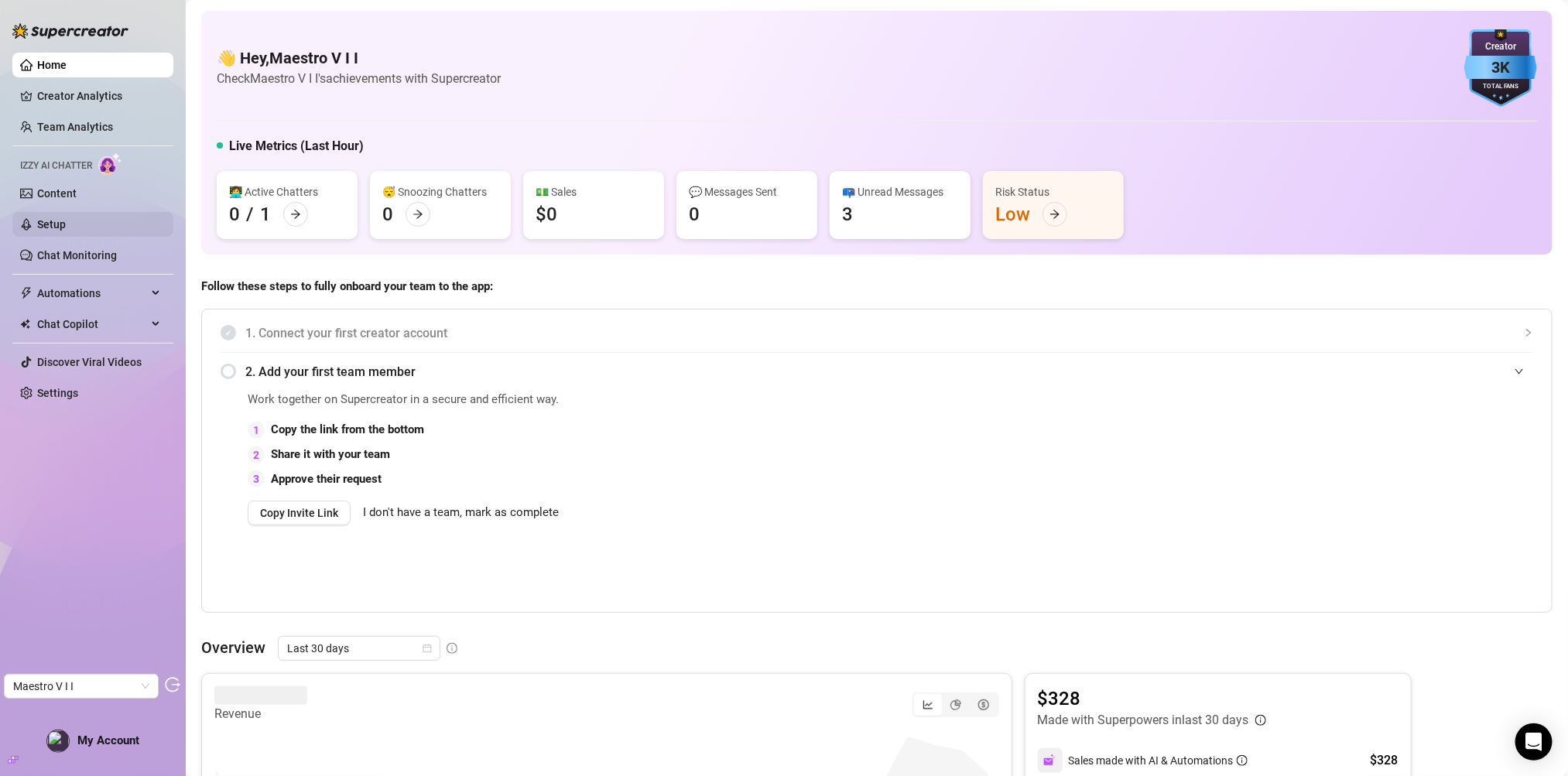
click at [66, 230] on link "Setup" at bounding box center [52, 224] width 28 height 12
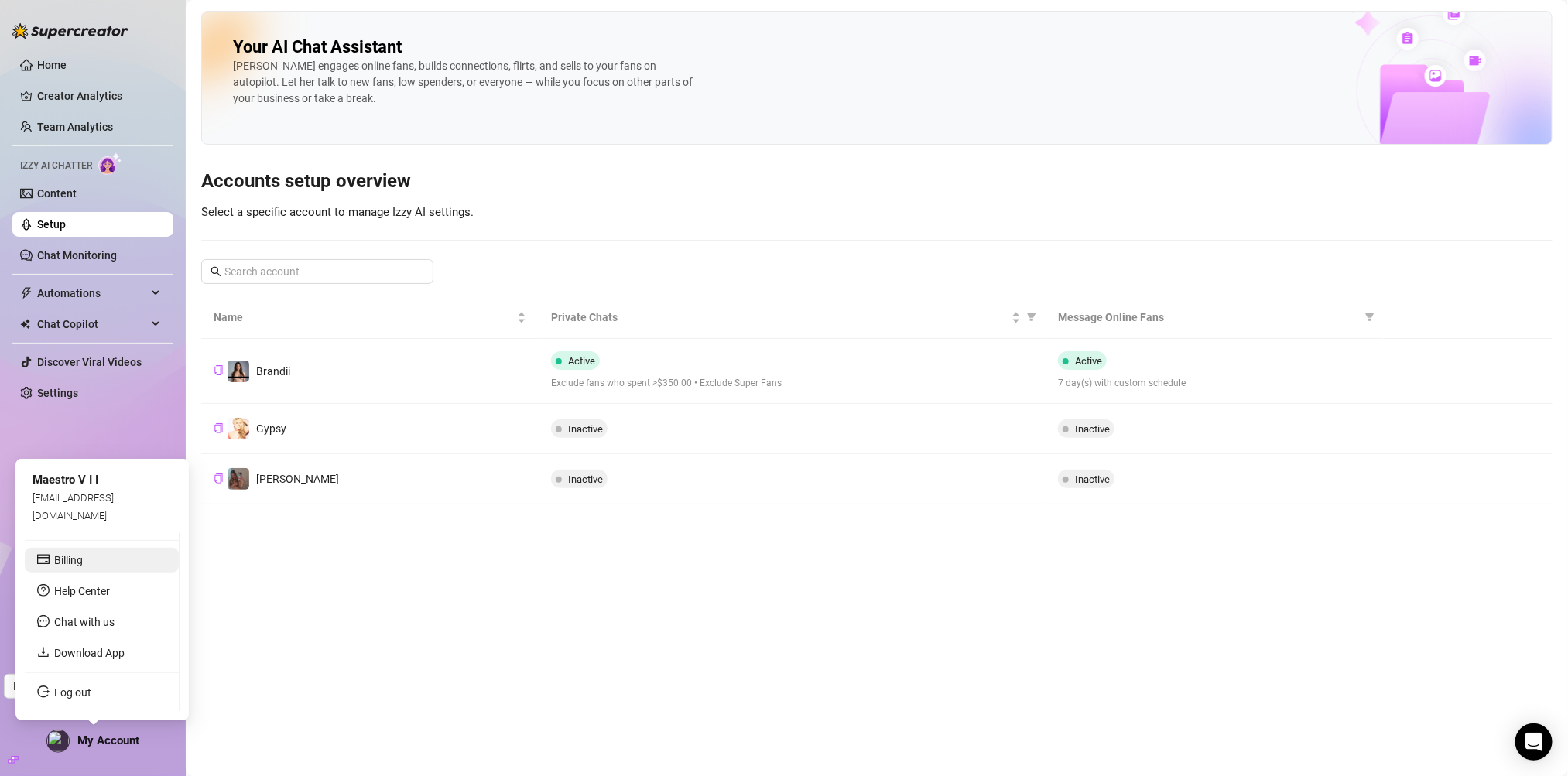
click at [83, 566] on link "Billing" at bounding box center [69, 560] width 28 height 12
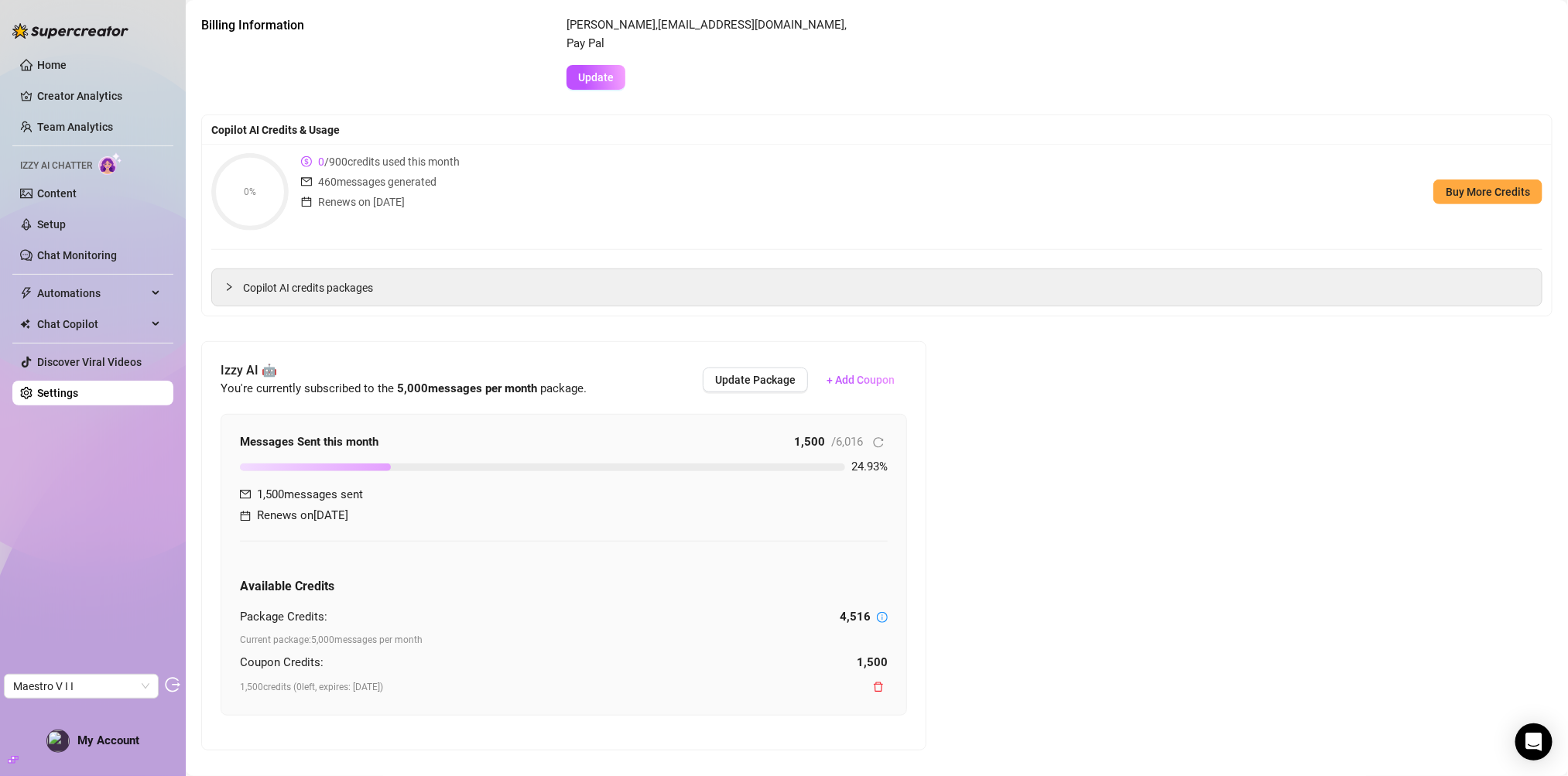
scroll to position [307, 0]
